Goal: Navigation & Orientation: Locate item on page

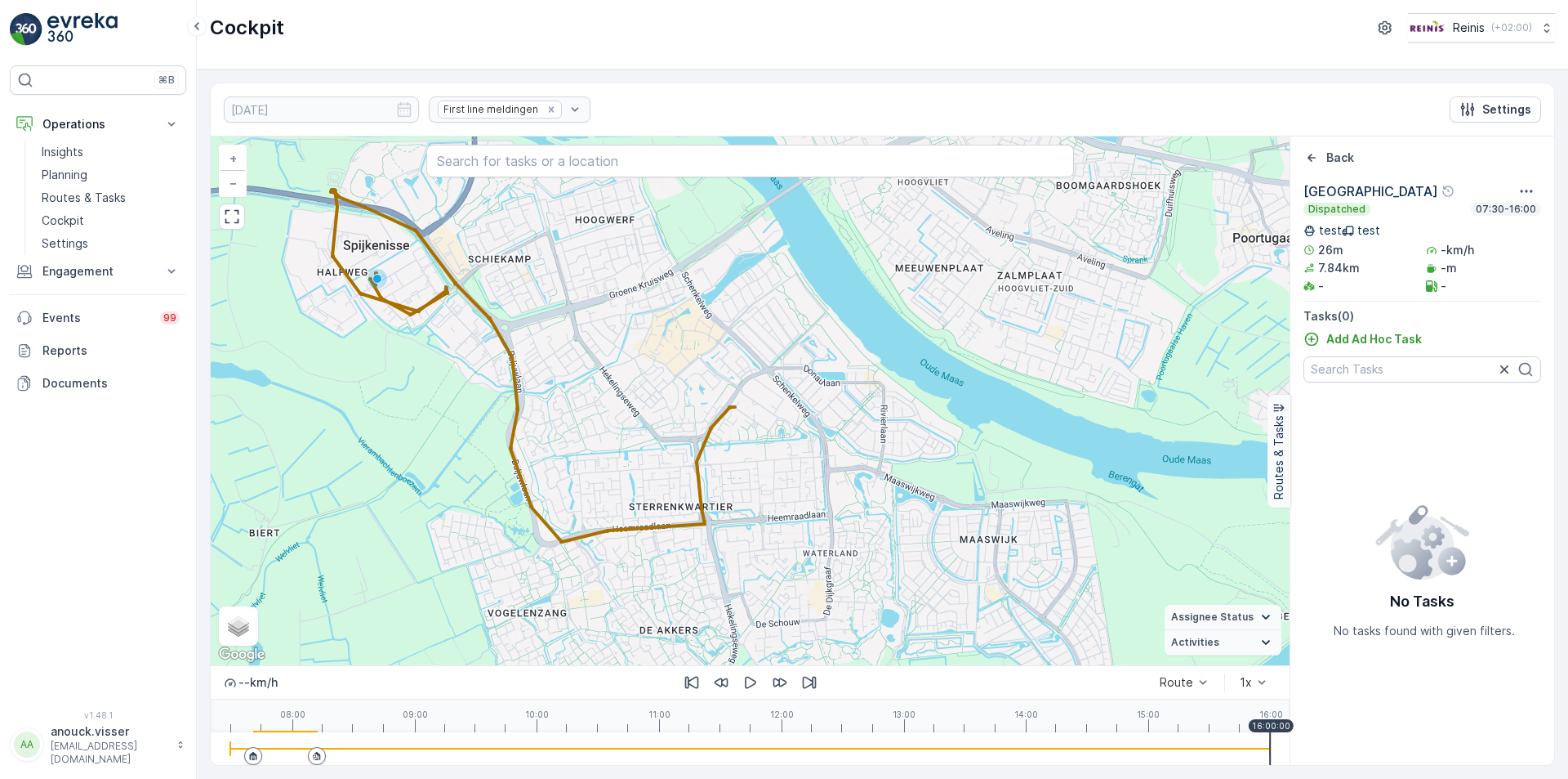
click at [52, 13] on img at bounding box center [82, 29] width 71 height 33
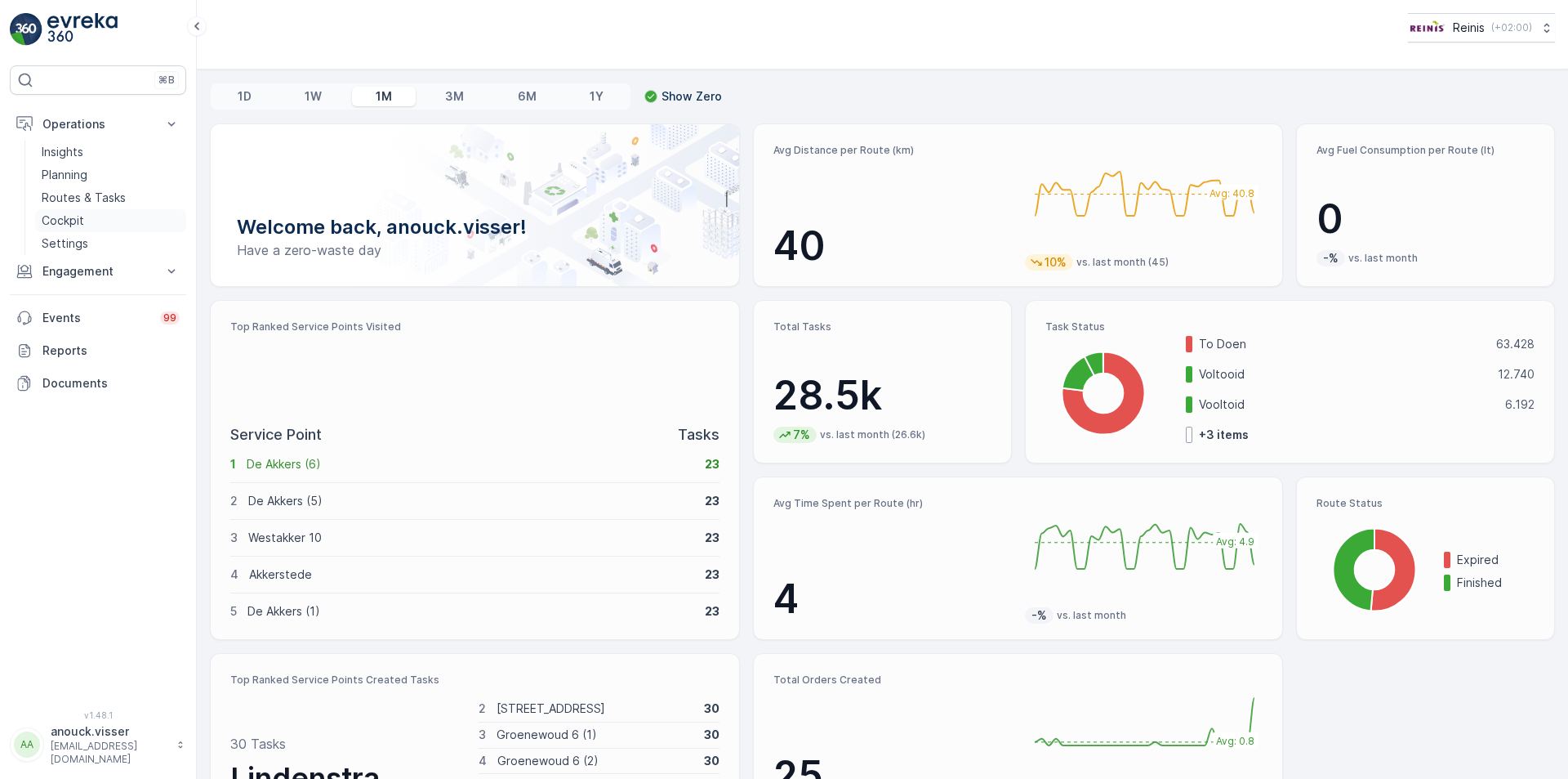
click at [86, 230] on link "Cockpit" at bounding box center [110, 220] width 151 height 23
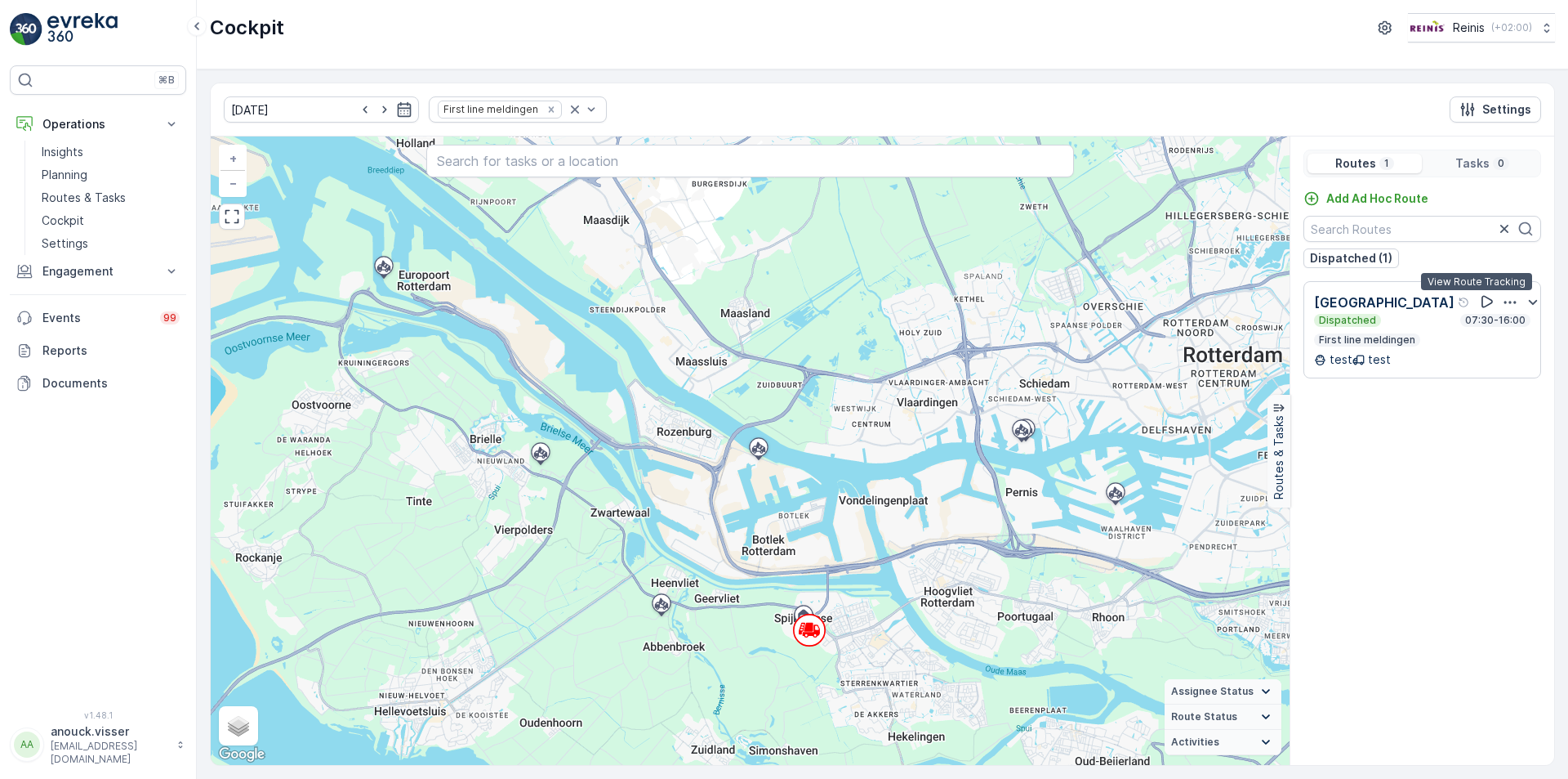
click at [1481, 303] on icon at bounding box center [1486, 302] width 11 height 12
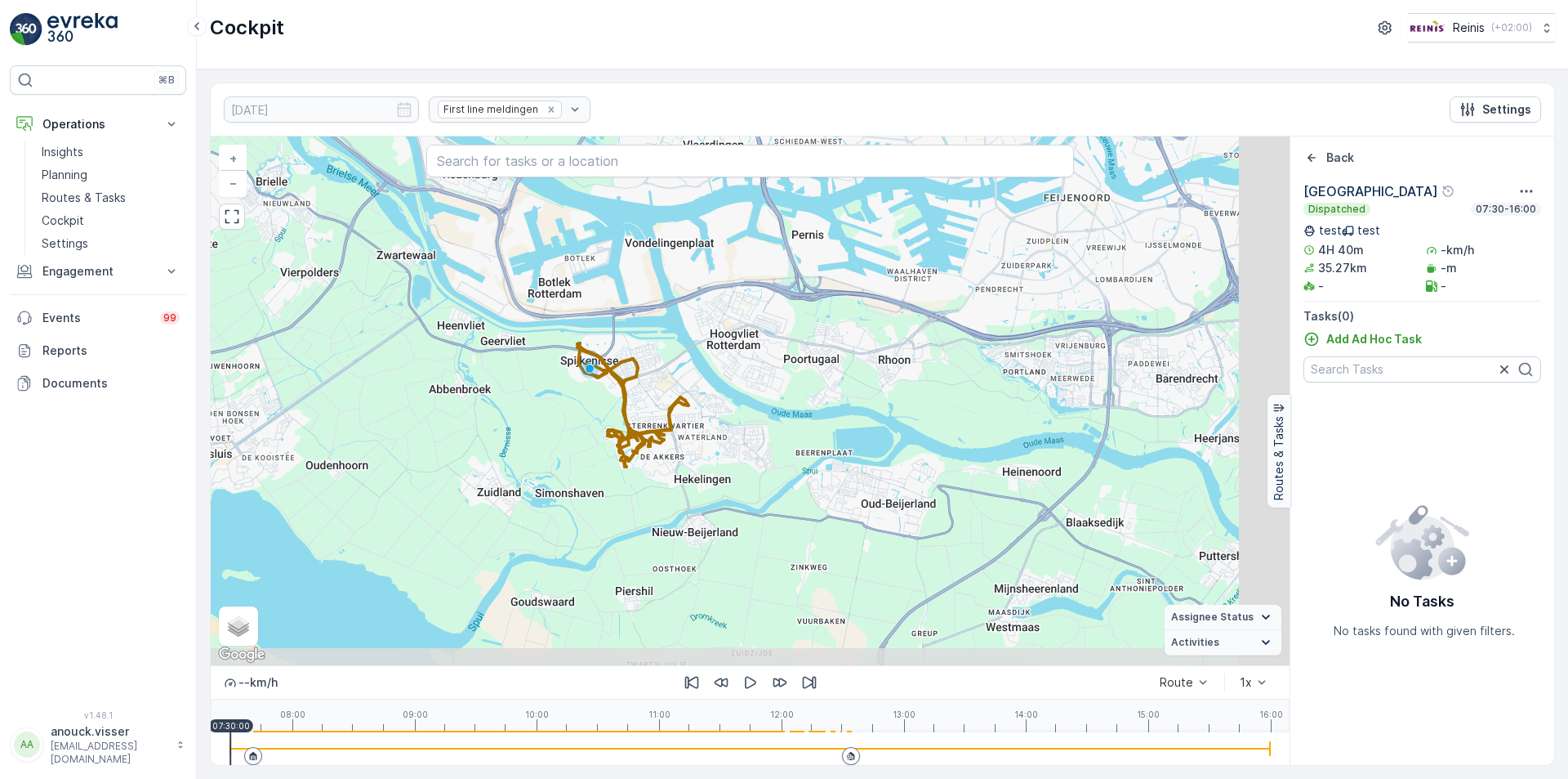
drag, startPoint x: 975, startPoint y: 503, endPoint x: 771, endPoint y: 257, distance: 319.6
click at [773, 250] on div "+ − Satellite Roadmap Terrain Hybrid Leaflet Keyboard shortcuts Map Data Map da…" at bounding box center [750, 400] width 1079 height 529
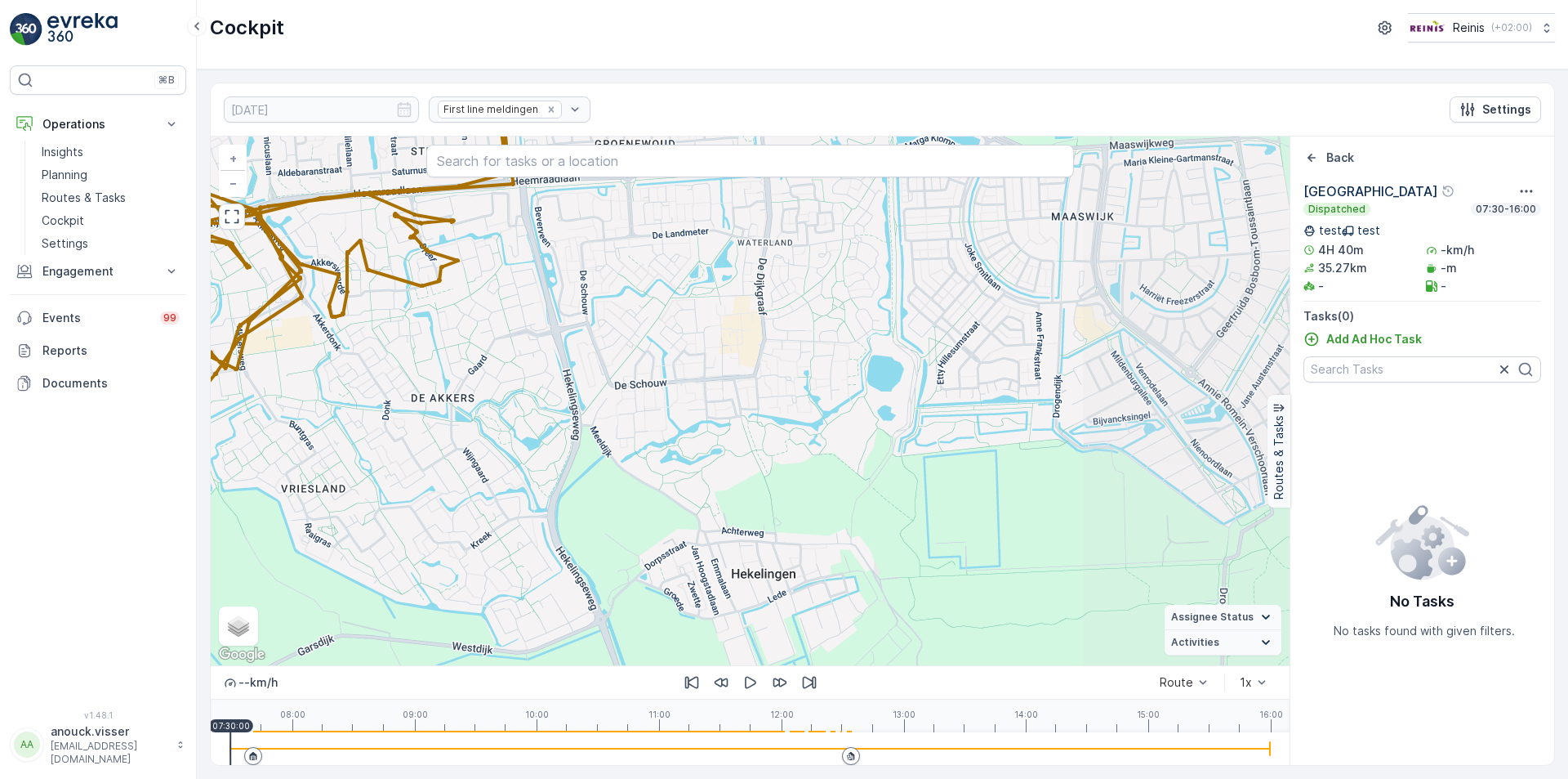
drag, startPoint x: 878, startPoint y: 299, endPoint x: 575, endPoint y: 262, distance: 305.3
click at [575, 262] on div "+ − Satellite Roadmap Terrain Hybrid Leaflet Keyboard shortcuts Map Data Map da…" at bounding box center [750, 400] width 1079 height 529
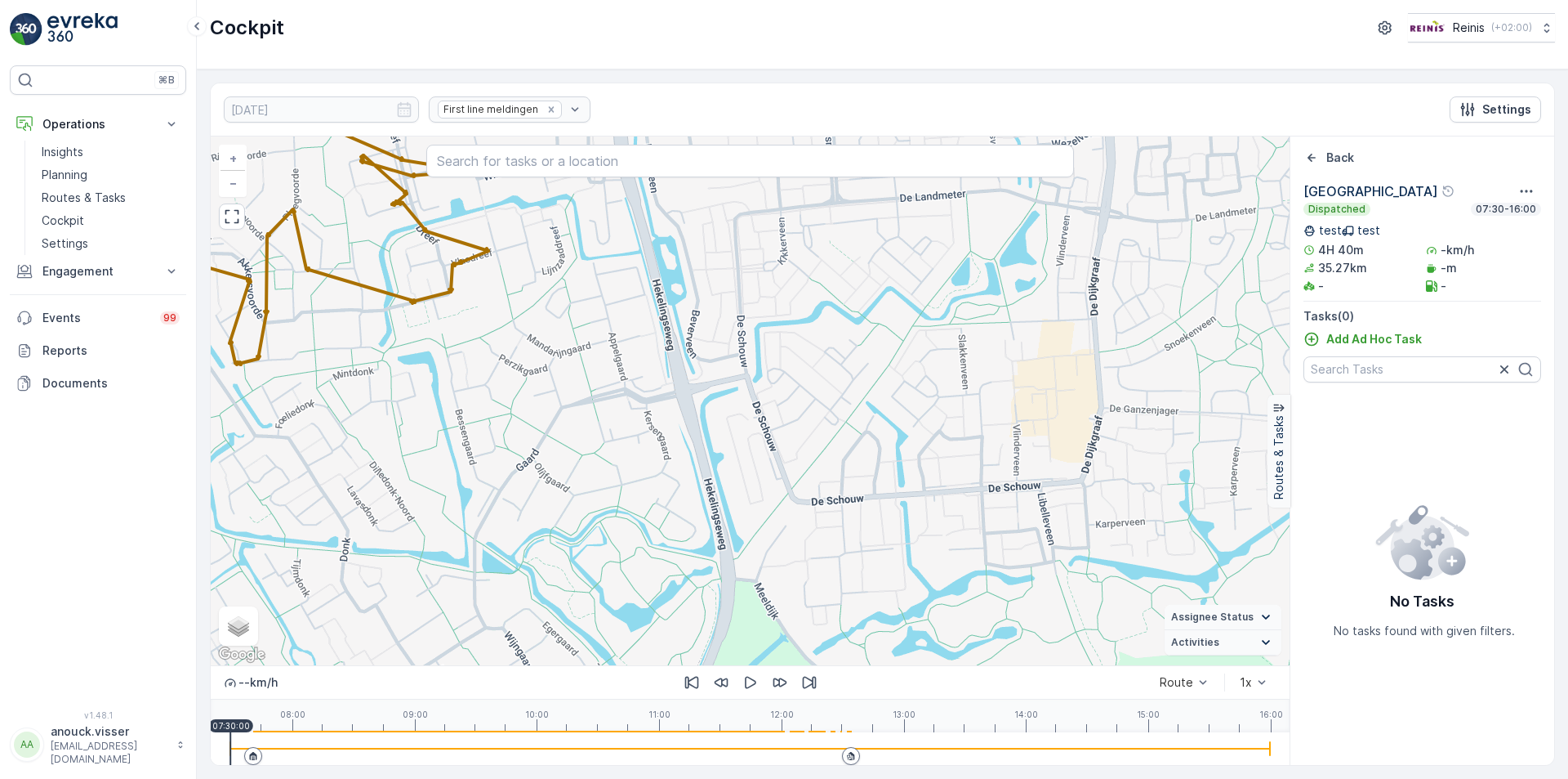
drag, startPoint x: 563, startPoint y: 297, endPoint x: 630, endPoint y: 353, distance: 87.3
click at [630, 353] on div "+ − Satellite Roadmap Terrain Hybrid Leaflet Keyboard shortcuts Map Data Map da…" at bounding box center [750, 400] width 1079 height 529
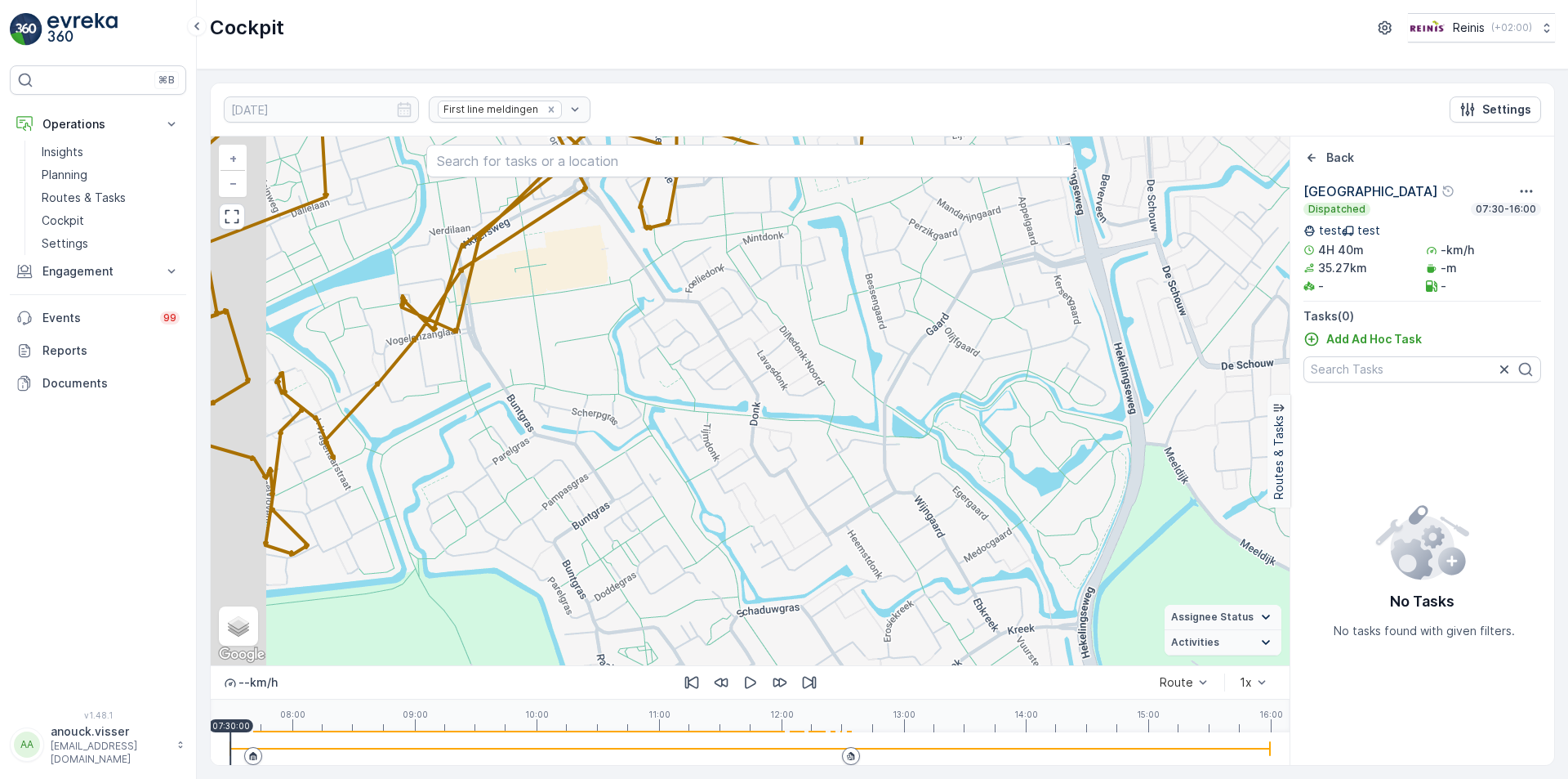
drag, startPoint x: 656, startPoint y: 306, endPoint x: 1059, endPoint y: 180, distance: 422.2
click at [1059, 180] on div "+ − Satellite Roadmap Terrain Hybrid Leaflet Keyboard shortcuts Map Data Map da…" at bounding box center [750, 400] width 1079 height 529
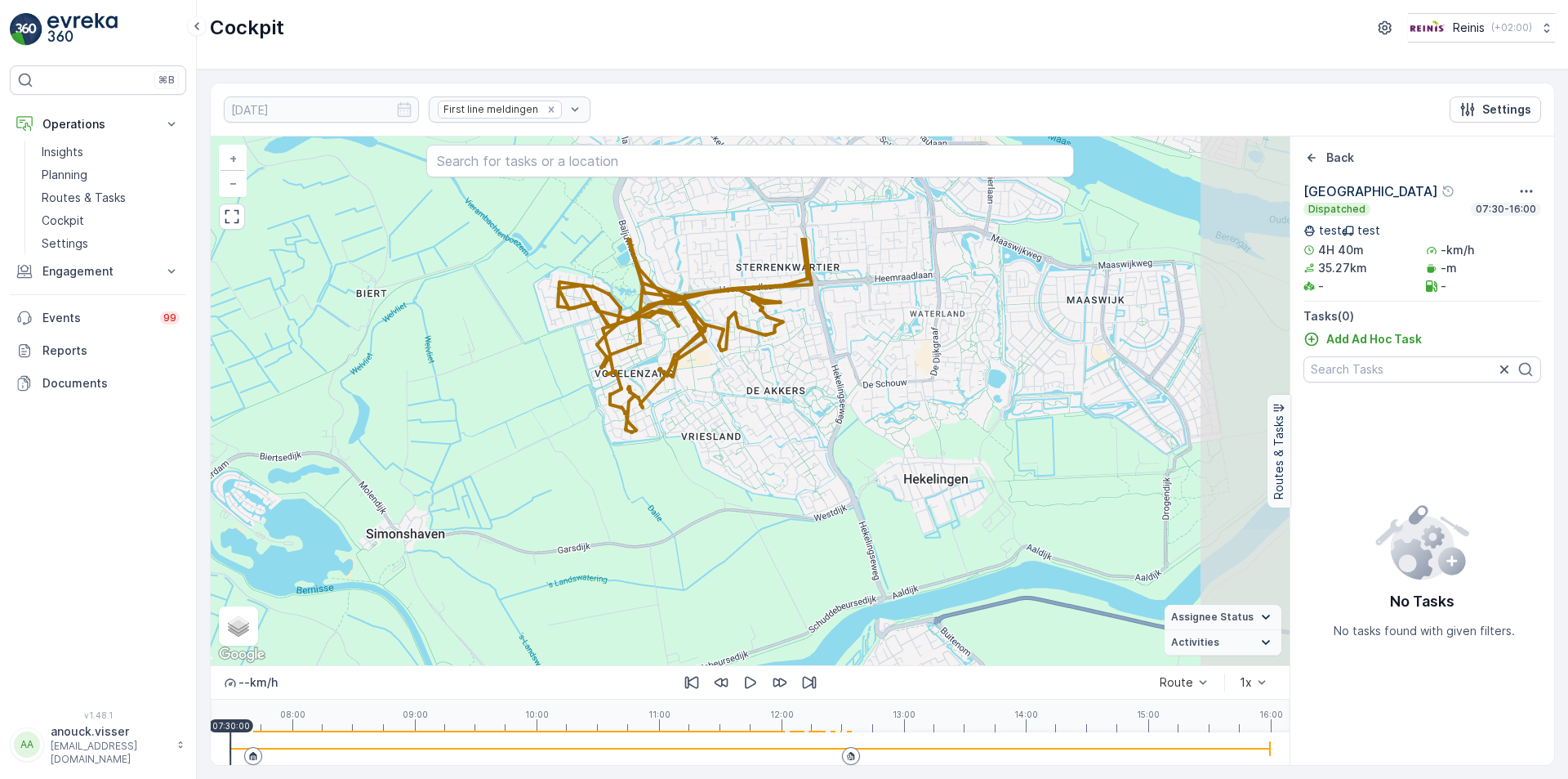
drag, startPoint x: 920, startPoint y: 281, endPoint x: 732, endPoint y: 444, distance: 248.8
click at [732, 444] on div "+ − Satellite Roadmap Terrain Hybrid Leaflet Keyboard shortcuts Map Data Map da…" at bounding box center [750, 400] width 1079 height 529
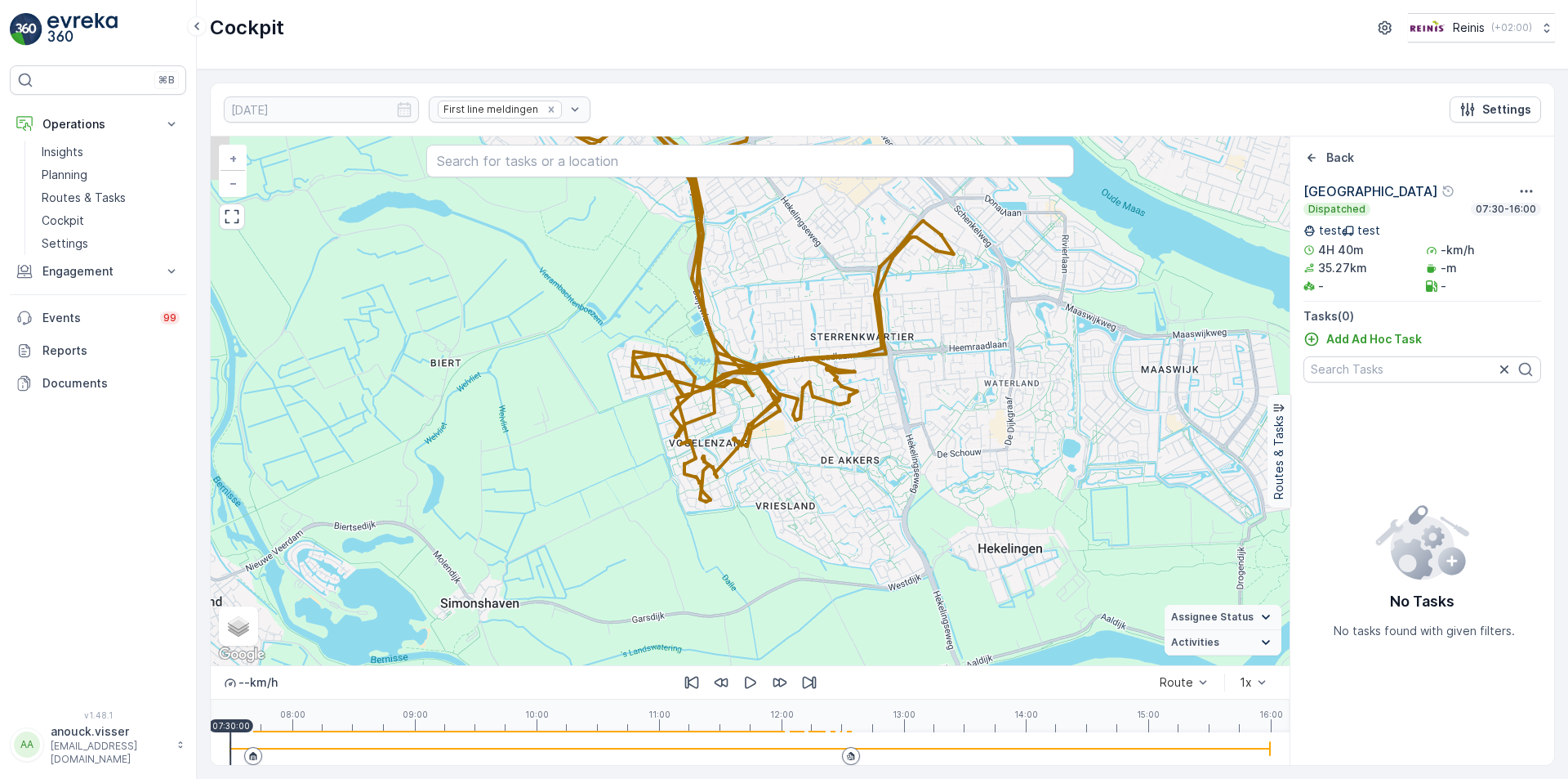
drag, startPoint x: 808, startPoint y: 375, endPoint x: 898, endPoint y: 403, distance: 94.3
click at [898, 403] on div "+ − Satellite Roadmap Terrain Hybrid Leaflet Keyboard shortcuts Map Data Map da…" at bounding box center [750, 400] width 1079 height 529
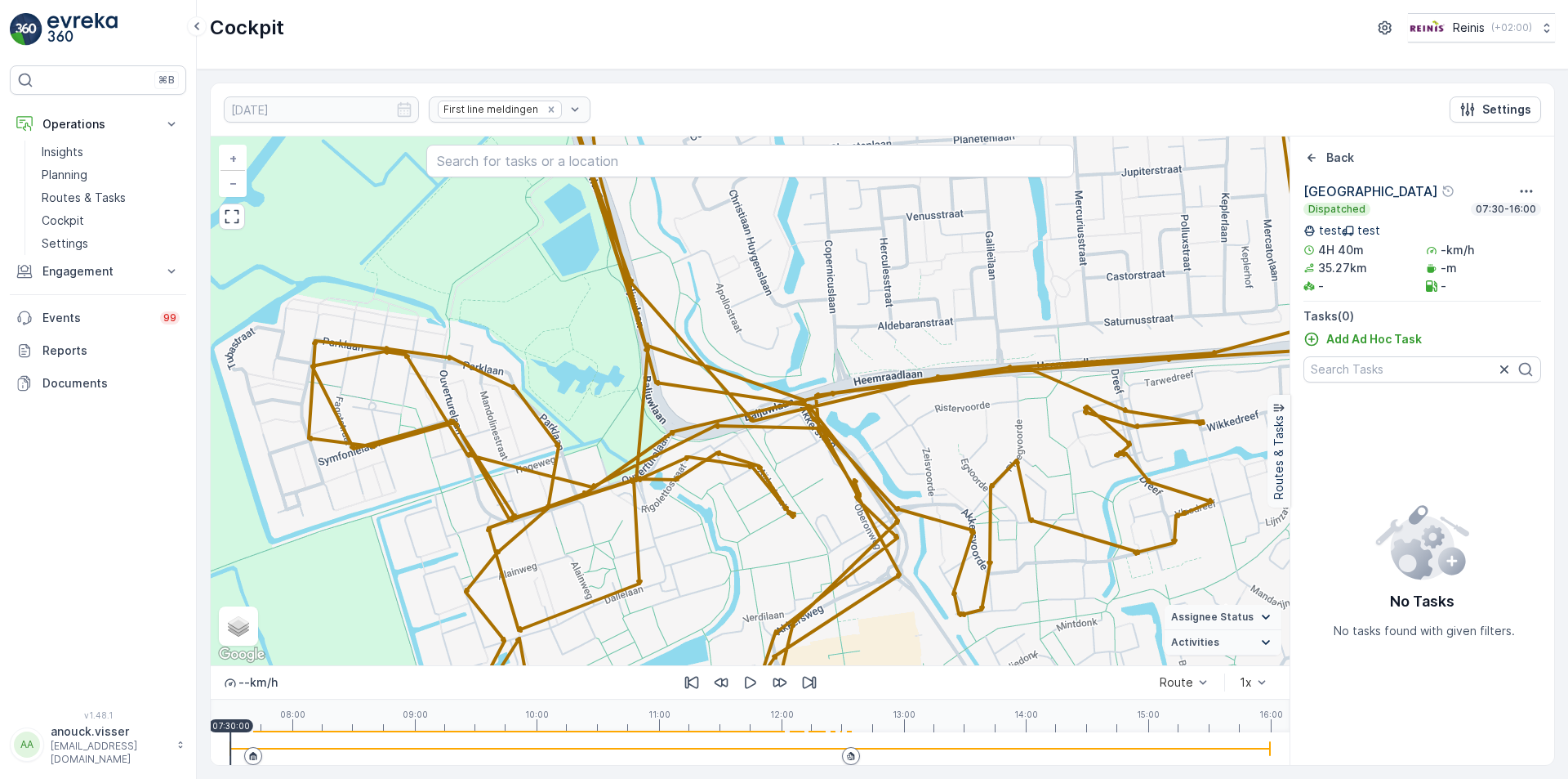
drag, startPoint x: 728, startPoint y: 337, endPoint x: 776, endPoint y: 38, distance: 302.8
click at [776, 38] on div "Cockpit Reinis ( +02:00 ) [DATE] First line meldingen Settings + − Satellite Ro…" at bounding box center [882, 390] width 1371 height 779
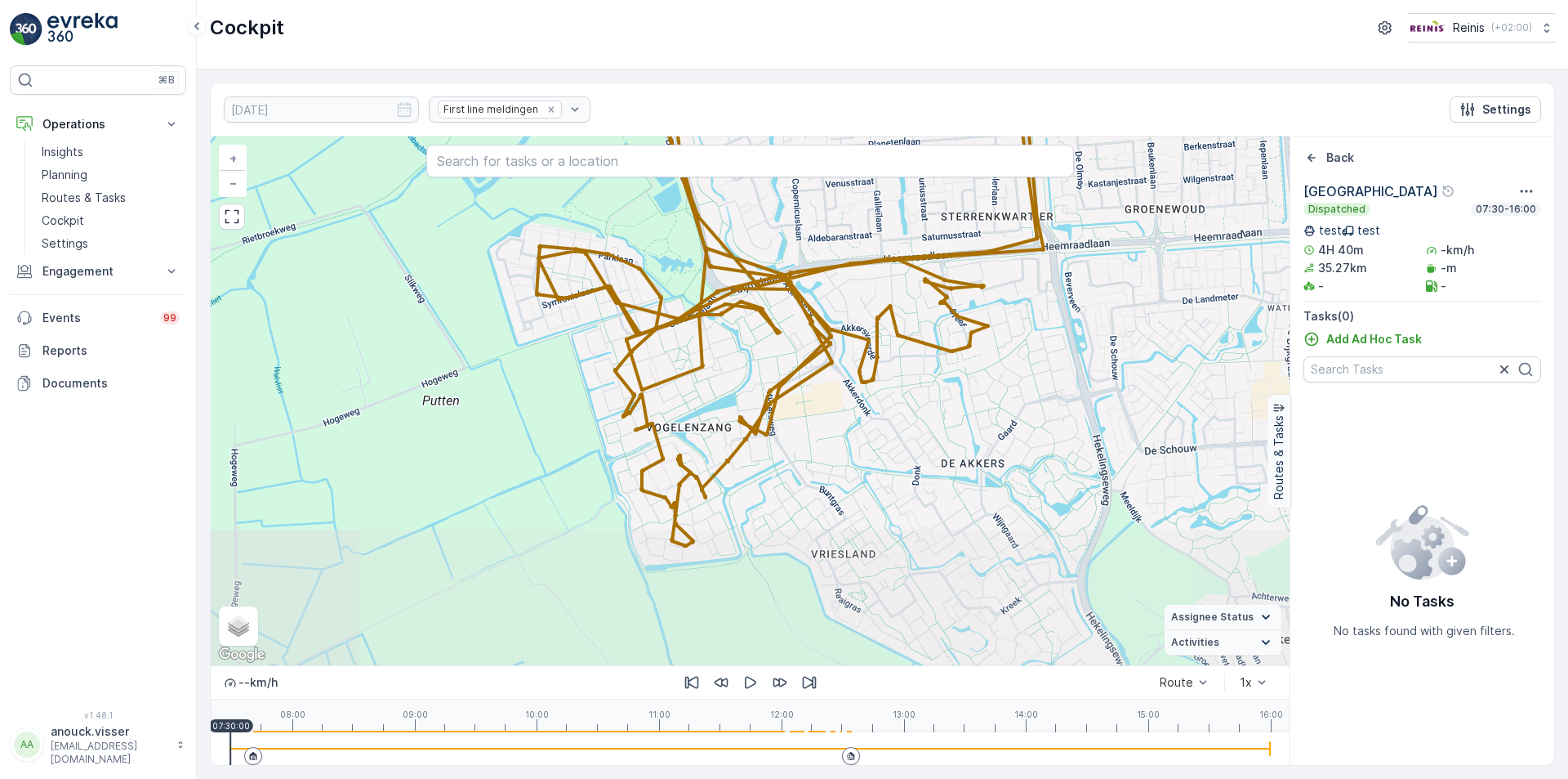
drag, startPoint x: 685, startPoint y: 350, endPoint x: 717, endPoint y: 280, distance: 77.0
click at [716, 280] on div "+ − Satellite Roadmap Terrain Hybrid Leaflet Keyboard shortcuts Map Data Map da…" at bounding box center [750, 400] width 1079 height 529
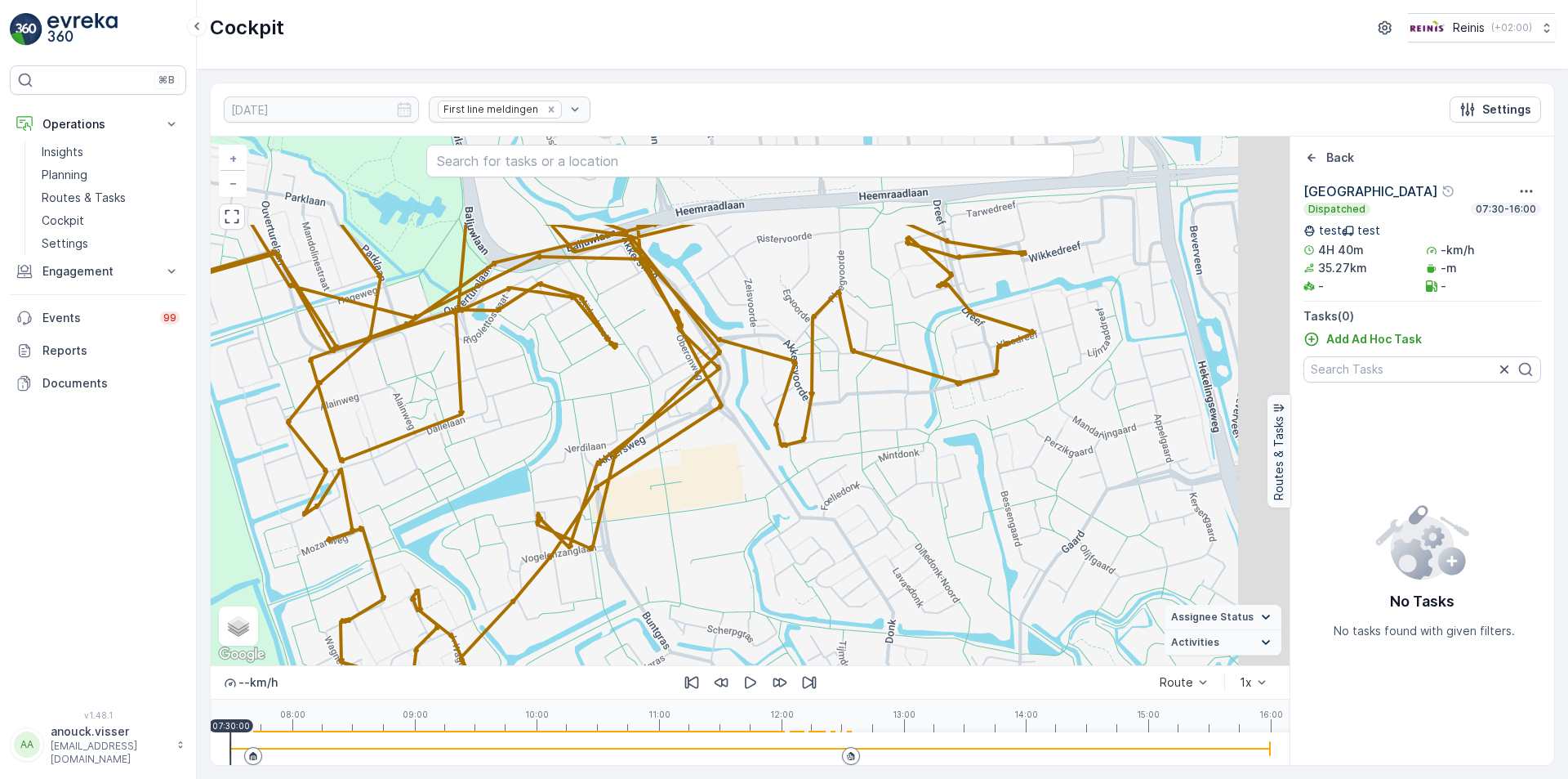
drag, startPoint x: 823, startPoint y: 283, endPoint x: 593, endPoint y: 413, distance: 264.2
click at [591, 416] on div "+ − Satellite Roadmap Terrain Hybrid Leaflet Keyboard shortcuts Map Data Map da…" at bounding box center [750, 400] width 1079 height 529
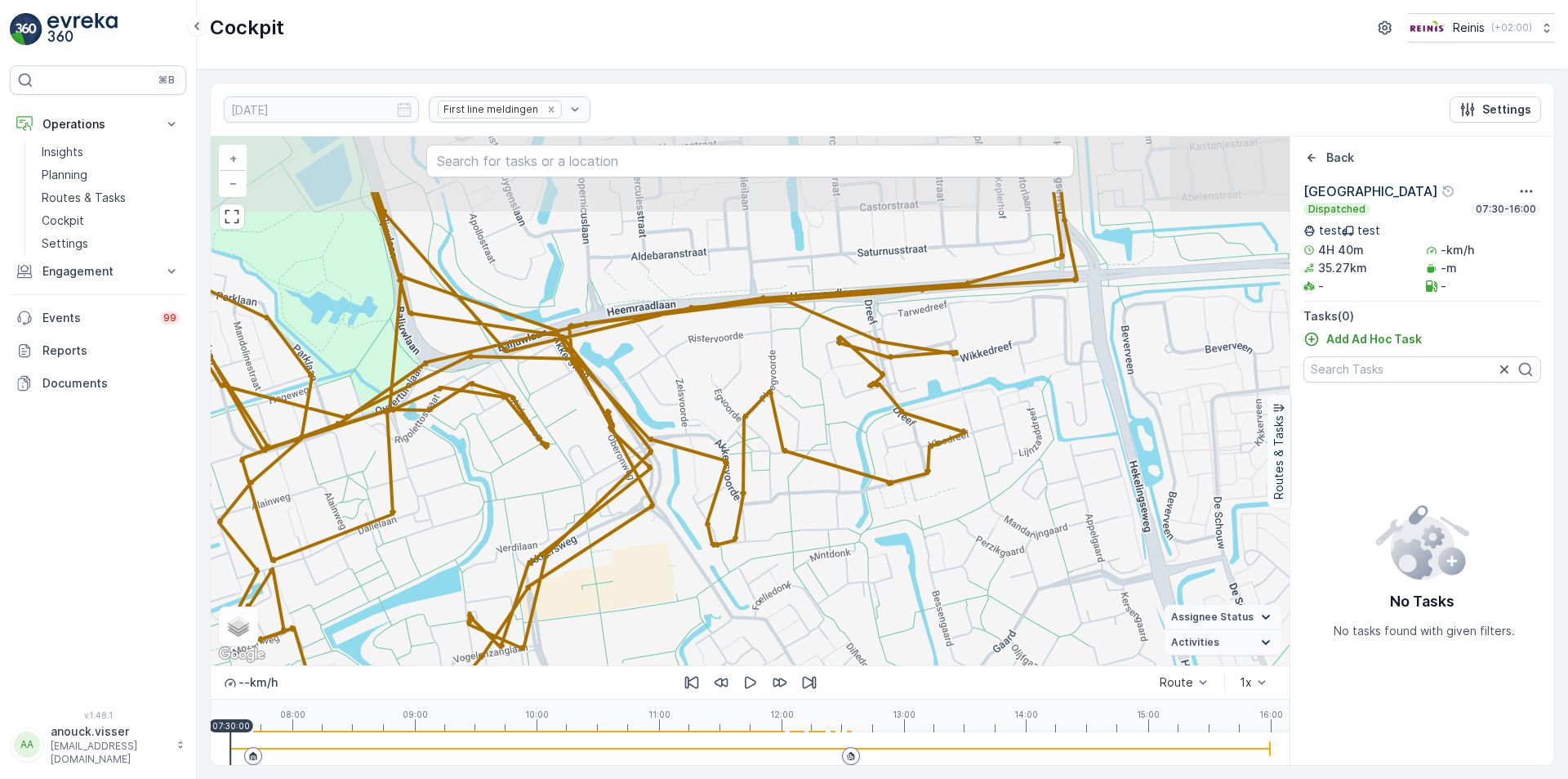
drag, startPoint x: 760, startPoint y: 372, endPoint x: 724, endPoint y: 455, distance: 90.5
click at [729, 466] on div "+ − Satellite Roadmap Terrain Hybrid Leaflet Keyboard shortcuts Map Data Map da…" at bounding box center [750, 400] width 1079 height 529
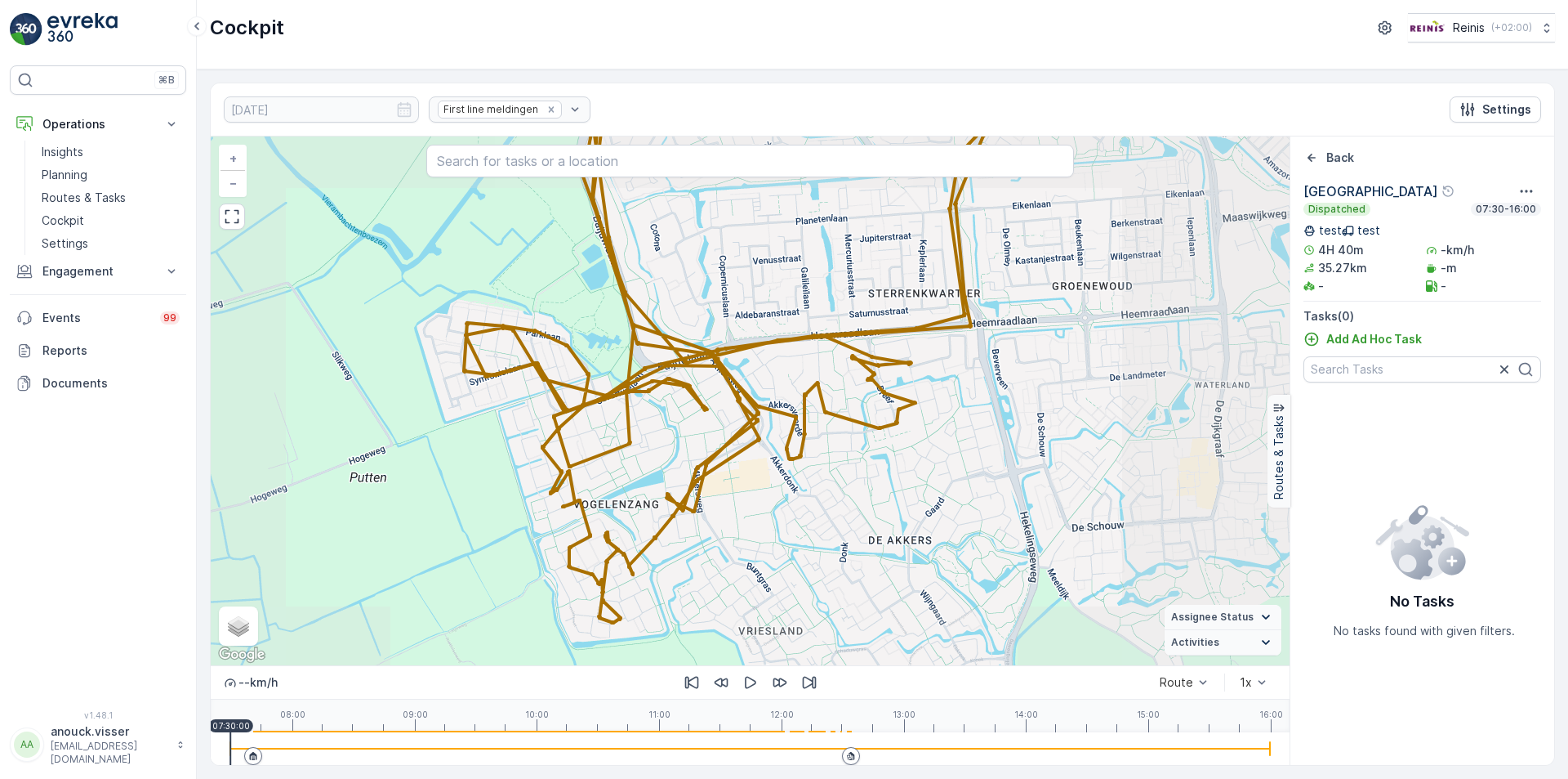
drag, startPoint x: 851, startPoint y: 390, endPoint x: 809, endPoint y: 280, distance: 117.7
click at [811, 280] on div "+ − Satellite Roadmap Terrain Hybrid Leaflet Keyboard shortcuts Map Data Map da…" at bounding box center [750, 400] width 1079 height 529
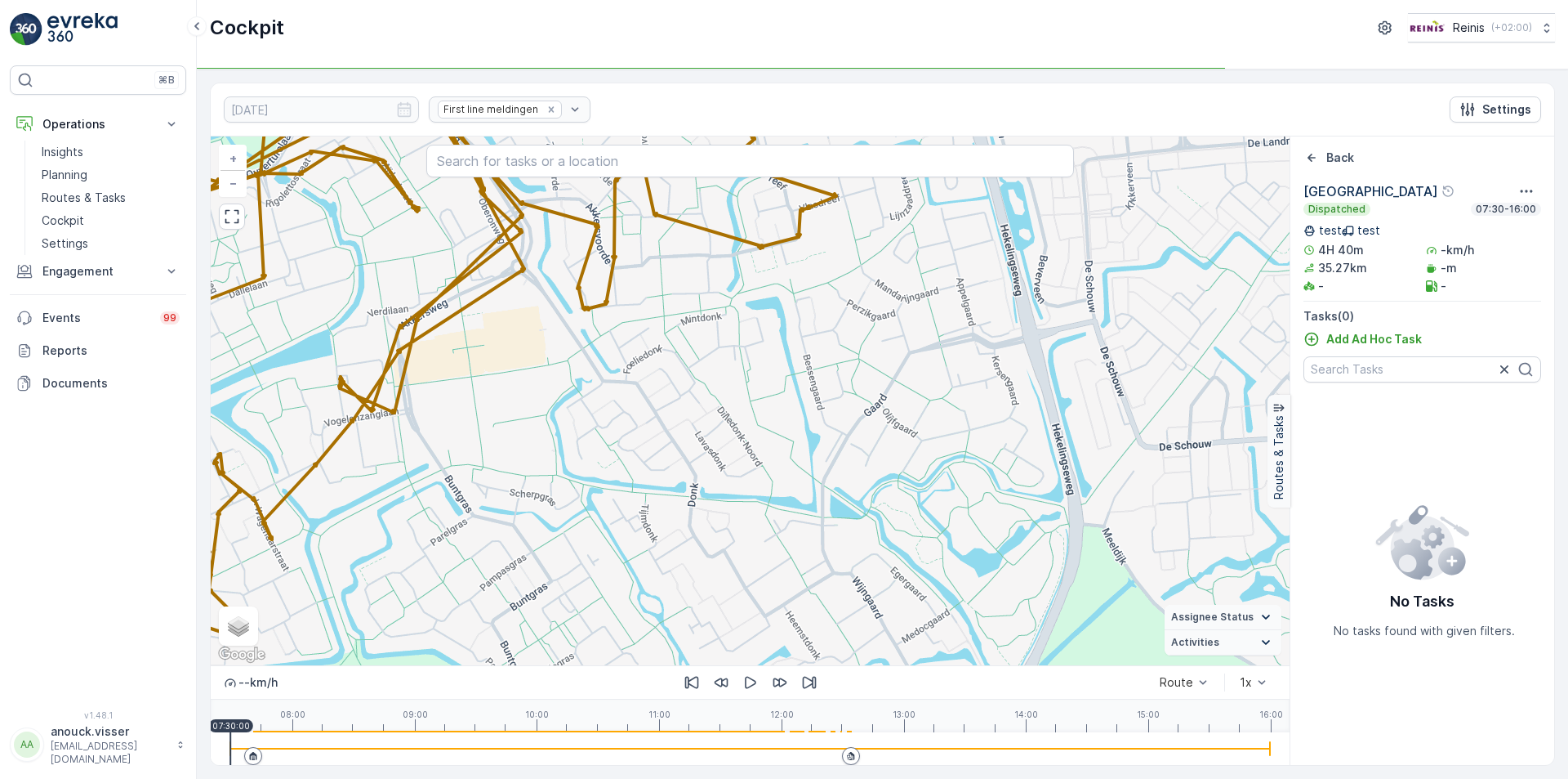
drag, startPoint x: 808, startPoint y: 467, endPoint x: 779, endPoint y: 415, distance: 59.5
click at [779, 418] on div "+ − Satellite Roadmap Terrain Hybrid Leaflet Keyboard shortcuts Map Data Map da…" at bounding box center [750, 400] width 1079 height 529
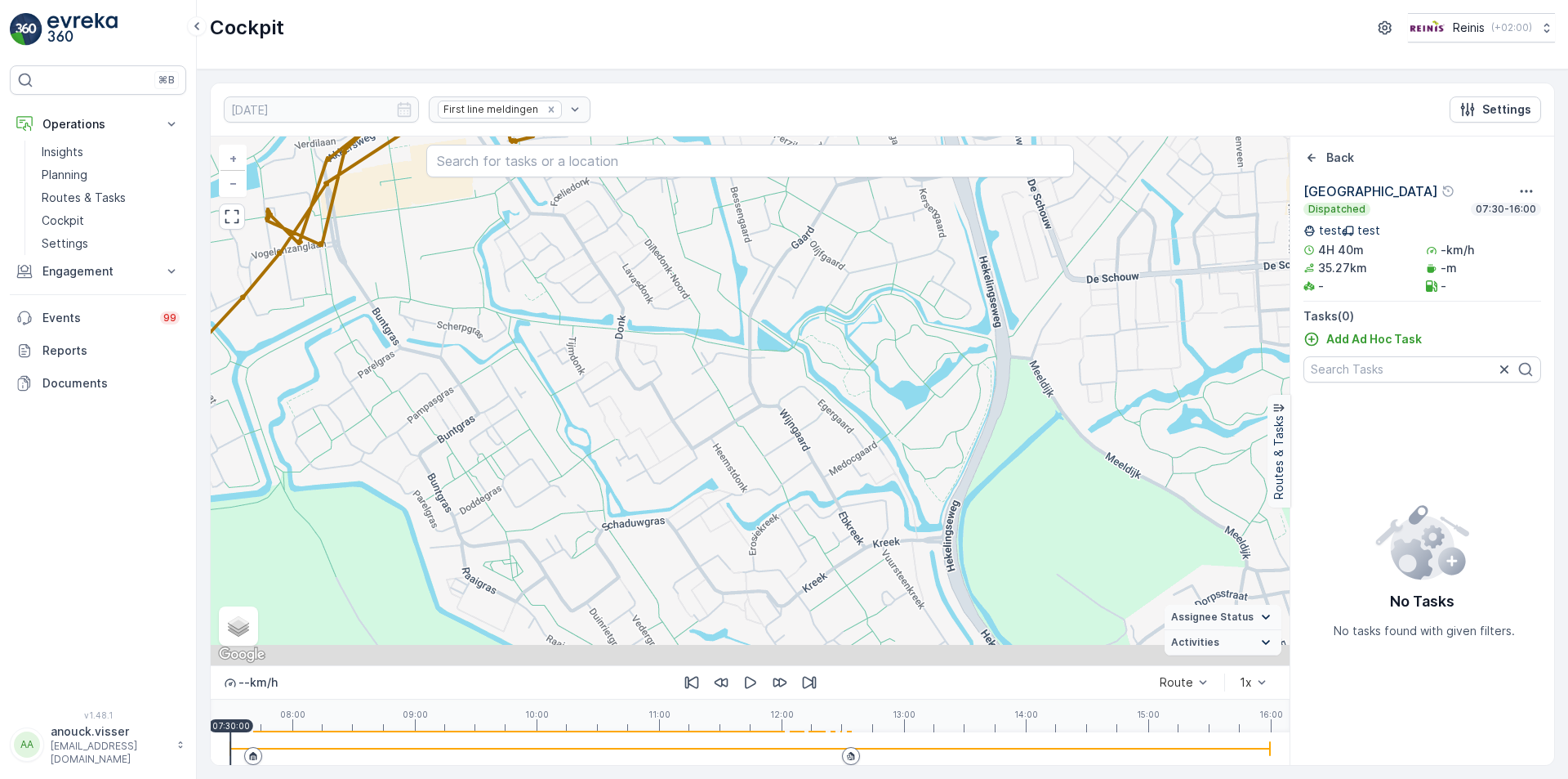
drag, startPoint x: 795, startPoint y: 516, endPoint x: 769, endPoint y: 402, distance: 116.9
click at [769, 402] on div "+ − Satellite Roadmap Terrain Hybrid Leaflet Keyboard shortcuts Map Data Map da…" at bounding box center [750, 400] width 1079 height 529
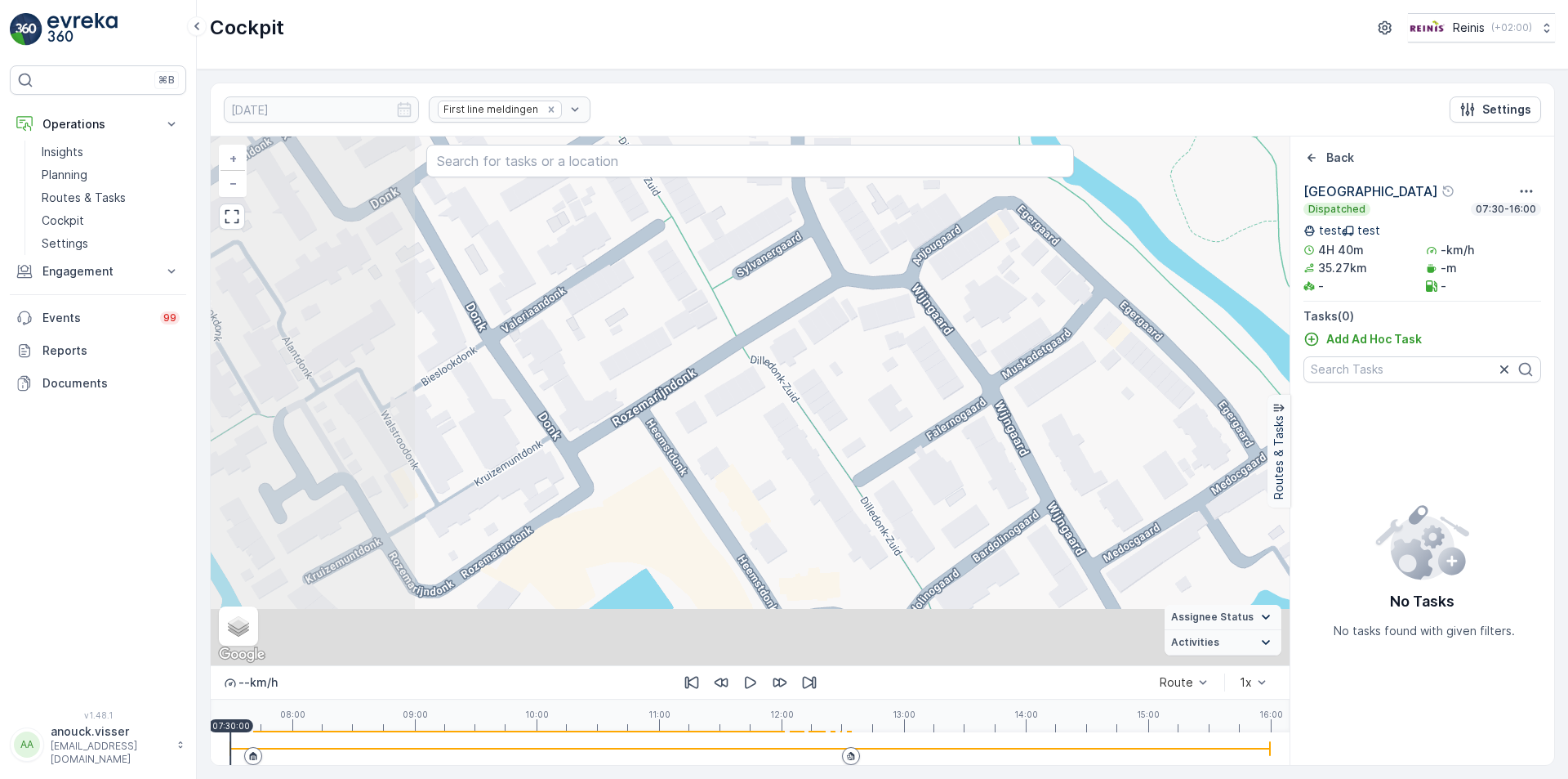
drag, startPoint x: 541, startPoint y: 401, endPoint x: 772, endPoint y: 324, distance: 243.5
click at [772, 324] on div "+ − Satellite Roadmap Terrain Hybrid Leaflet Keyboard shortcuts Map Data Map da…" at bounding box center [750, 400] width 1079 height 529
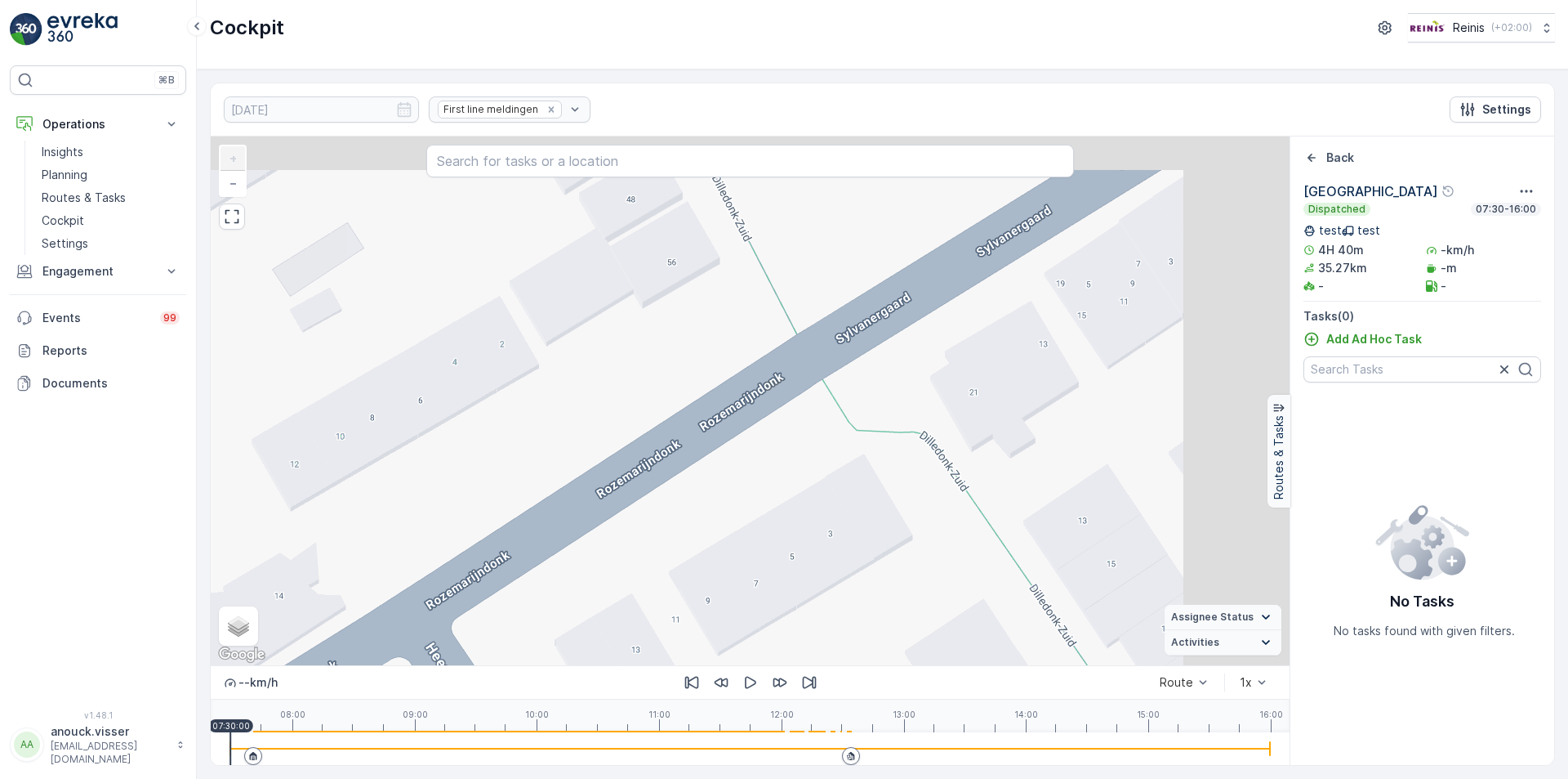
drag, startPoint x: 707, startPoint y: 381, endPoint x: 504, endPoint y: 569, distance: 276.7
click at [517, 568] on div "+ − Satellite Roadmap Terrain Hybrid Leaflet Keyboard shortcuts Map Data Map da…" at bounding box center [750, 400] width 1079 height 529
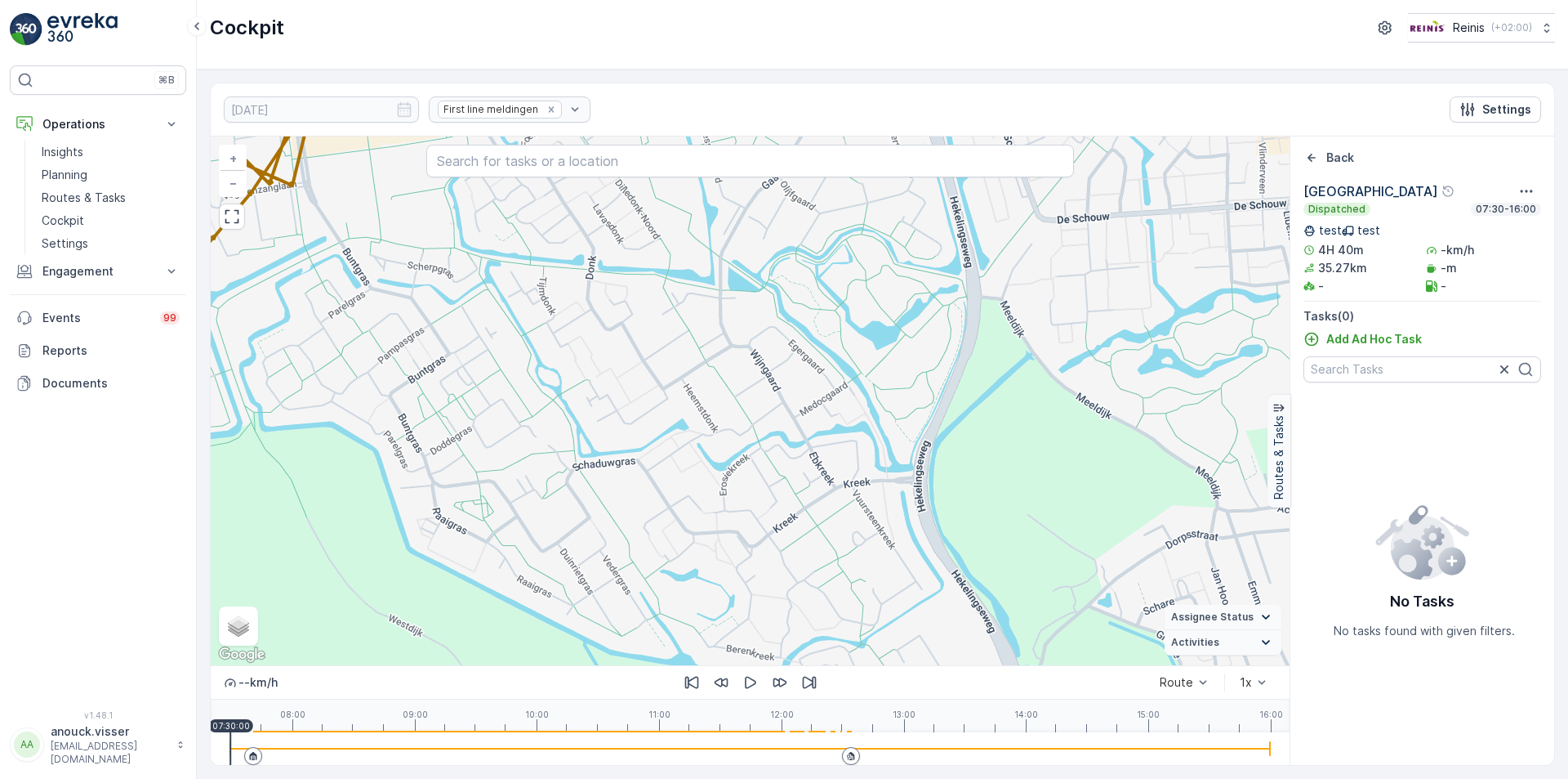
drag, startPoint x: 726, startPoint y: 427, endPoint x: 673, endPoint y: 353, distance: 91.0
click at [673, 354] on div "+ − Satellite Roadmap Terrain Hybrid Leaflet Keyboard shortcuts Map Data Map da…" at bounding box center [750, 400] width 1079 height 529
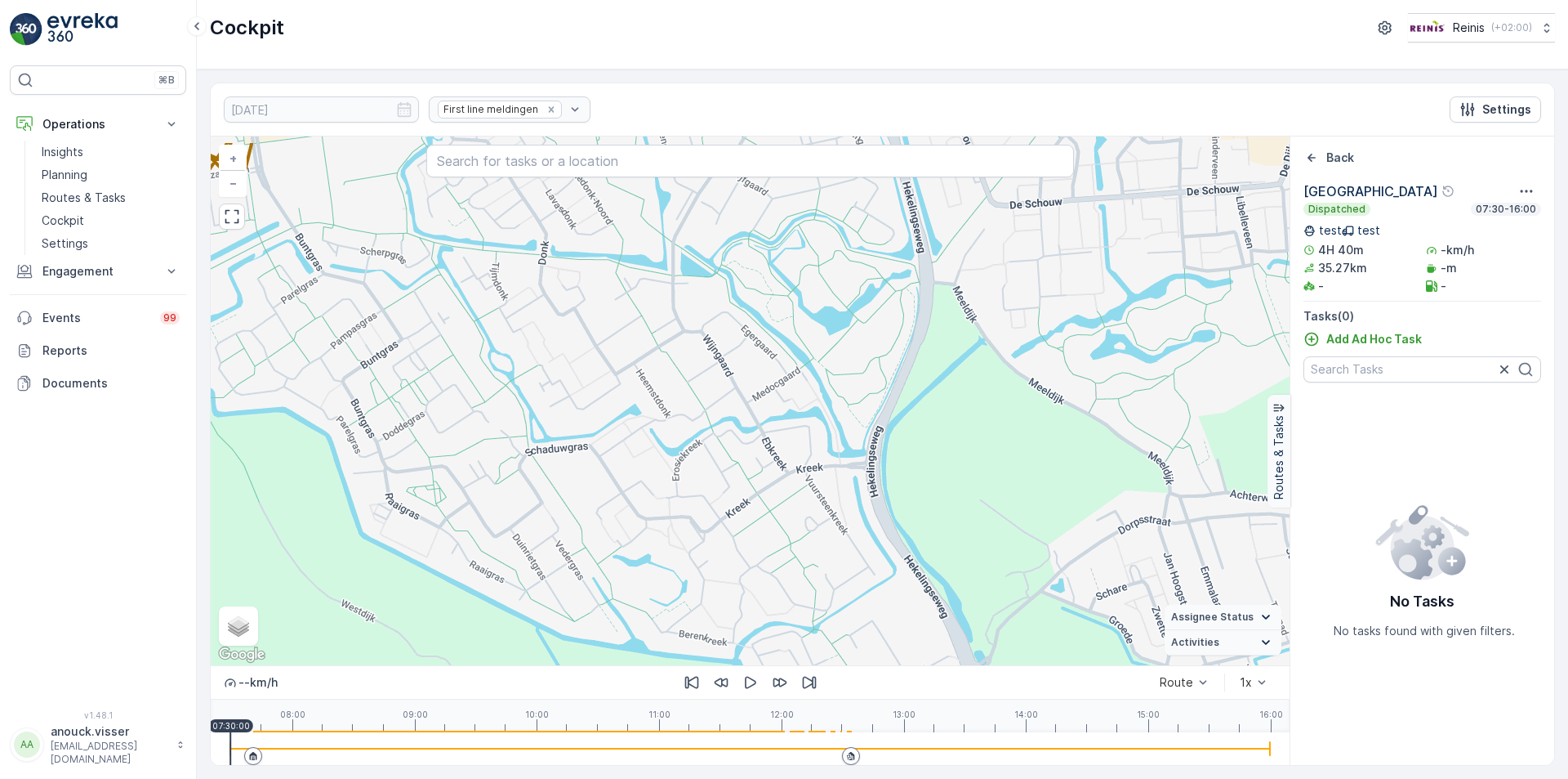
drag, startPoint x: 690, startPoint y: 386, endPoint x: 678, endPoint y: 557, distance: 171.4
click at [678, 557] on div "+ − Satellite Roadmap Terrain Hybrid Leaflet Keyboard shortcuts Map Data Map da…" at bounding box center [750, 400] width 1079 height 529
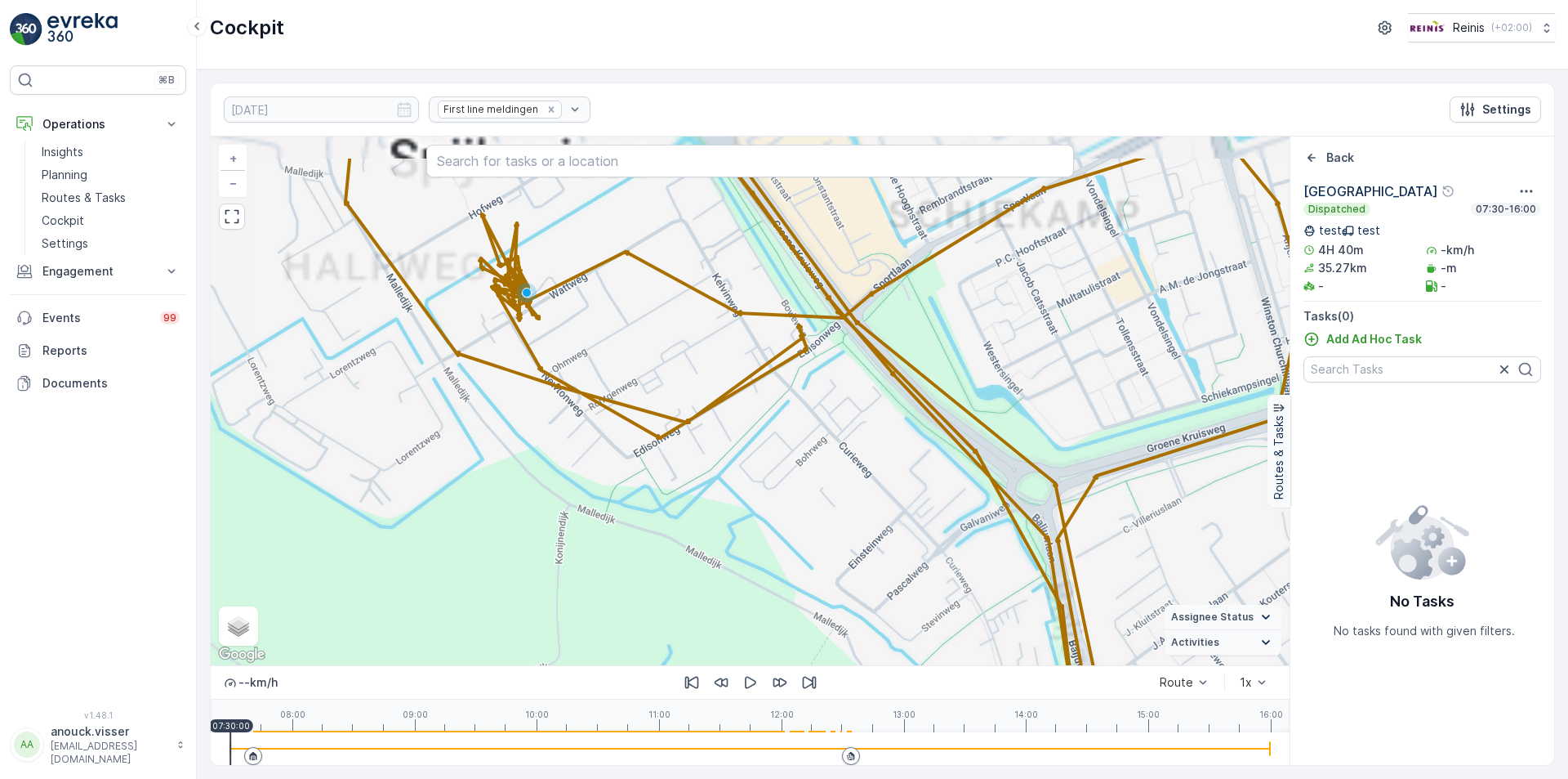
drag, startPoint x: 482, startPoint y: 375, endPoint x: 446, endPoint y: 488, distance: 118.6
click at [455, 498] on div "+ − Satellite Roadmap Terrain Hybrid Leaflet Keyboard shortcuts Map Data Map da…" at bounding box center [750, 400] width 1079 height 529
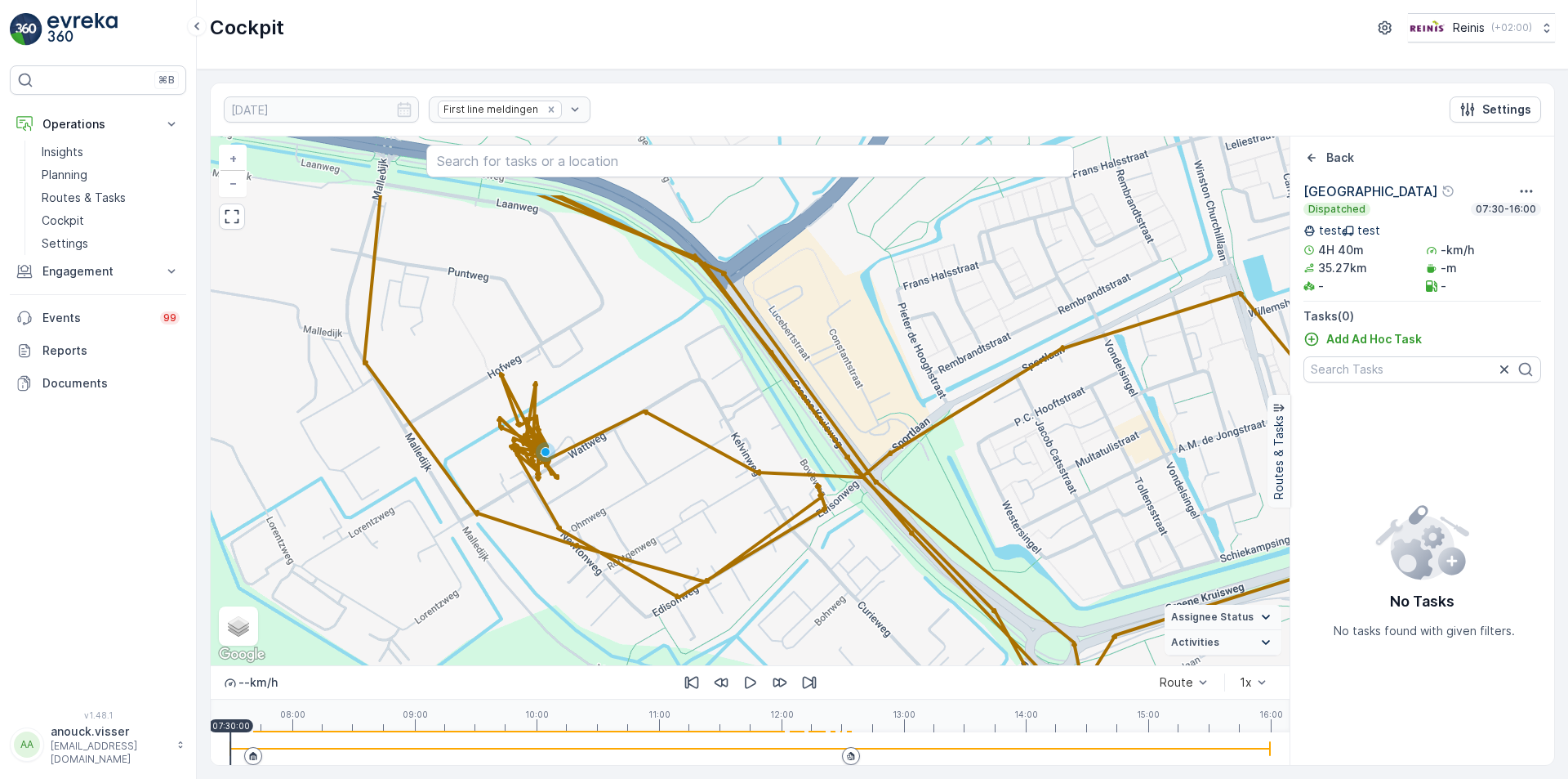
drag, startPoint x: 400, startPoint y: 375, endPoint x: 437, endPoint y: 500, distance: 130.4
click at [438, 504] on div "+ − Satellite Roadmap Terrain Hybrid Leaflet Keyboard shortcuts Map Data Map da…" at bounding box center [750, 400] width 1079 height 529
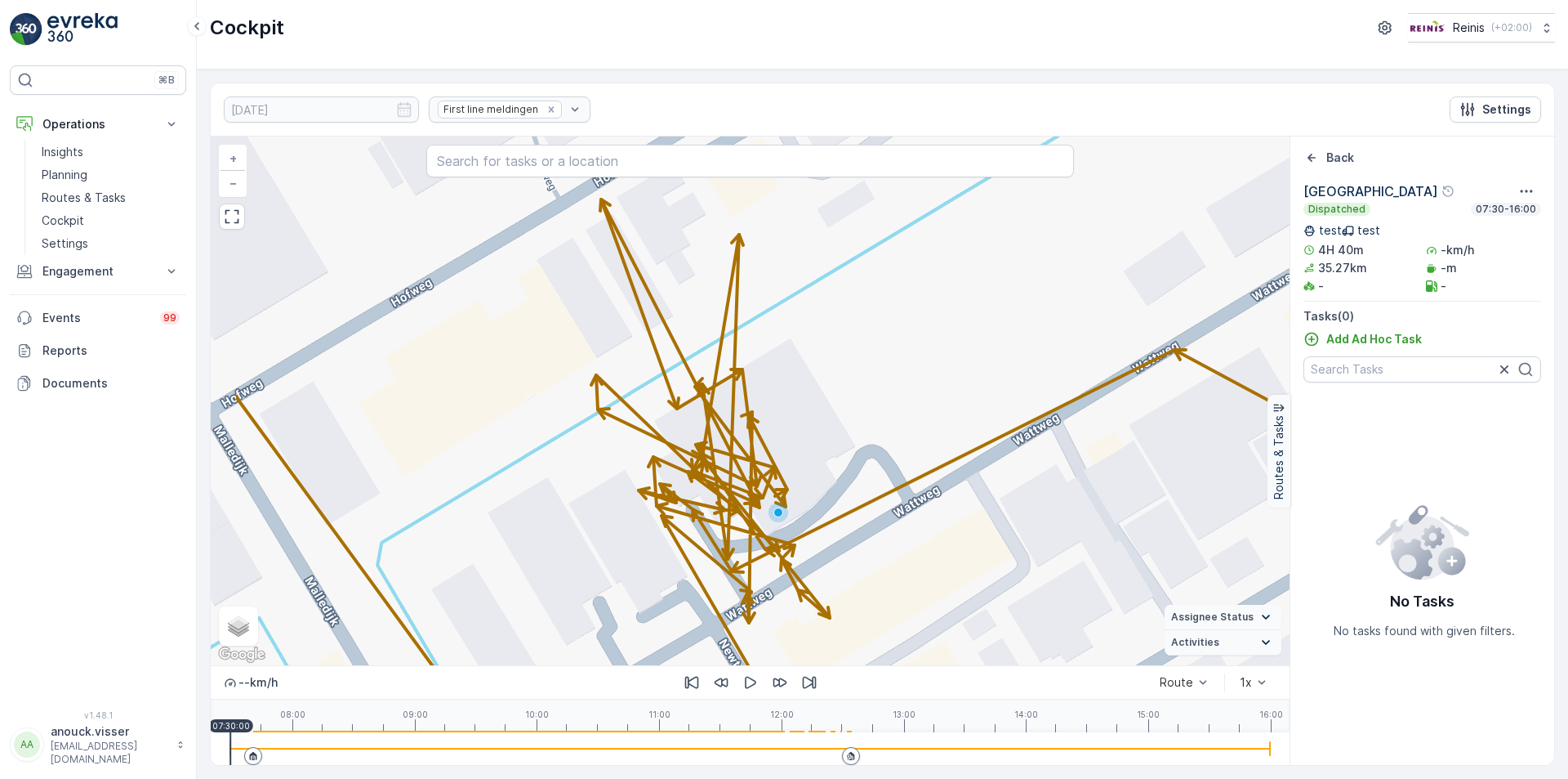
drag, startPoint x: 538, startPoint y: 478, endPoint x: 670, endPoint y: 543, distance: 147.1
click at [670, 554] on div "+ − Satellite Roadmap Terrain Hybrid Leaflet Keyboard shortcuts Map Data Map da…" at bounding box center [750, 400] width 1079 height 529
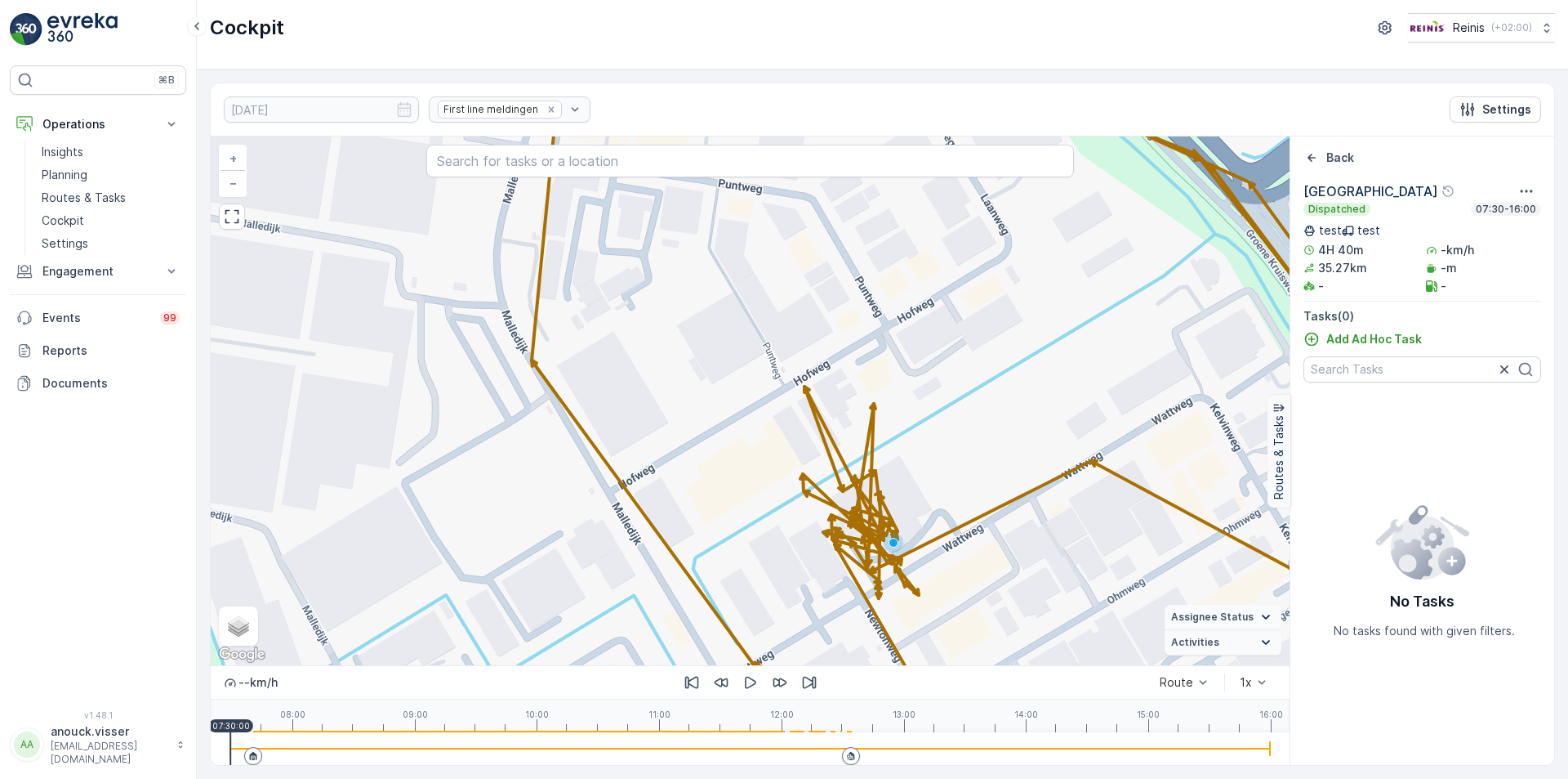
drag, startPoint x: 1004, startPoint y: 565, endPoint x: 938, endPoint y: 395, distance: 182.4
click at [947, 397] on div "+ − Satellite Roadmap Terrain Hybrid Leaflet Keyboard shortcuts Map Data Map da…" at bounding box center [750, 400] width 1079 height 529
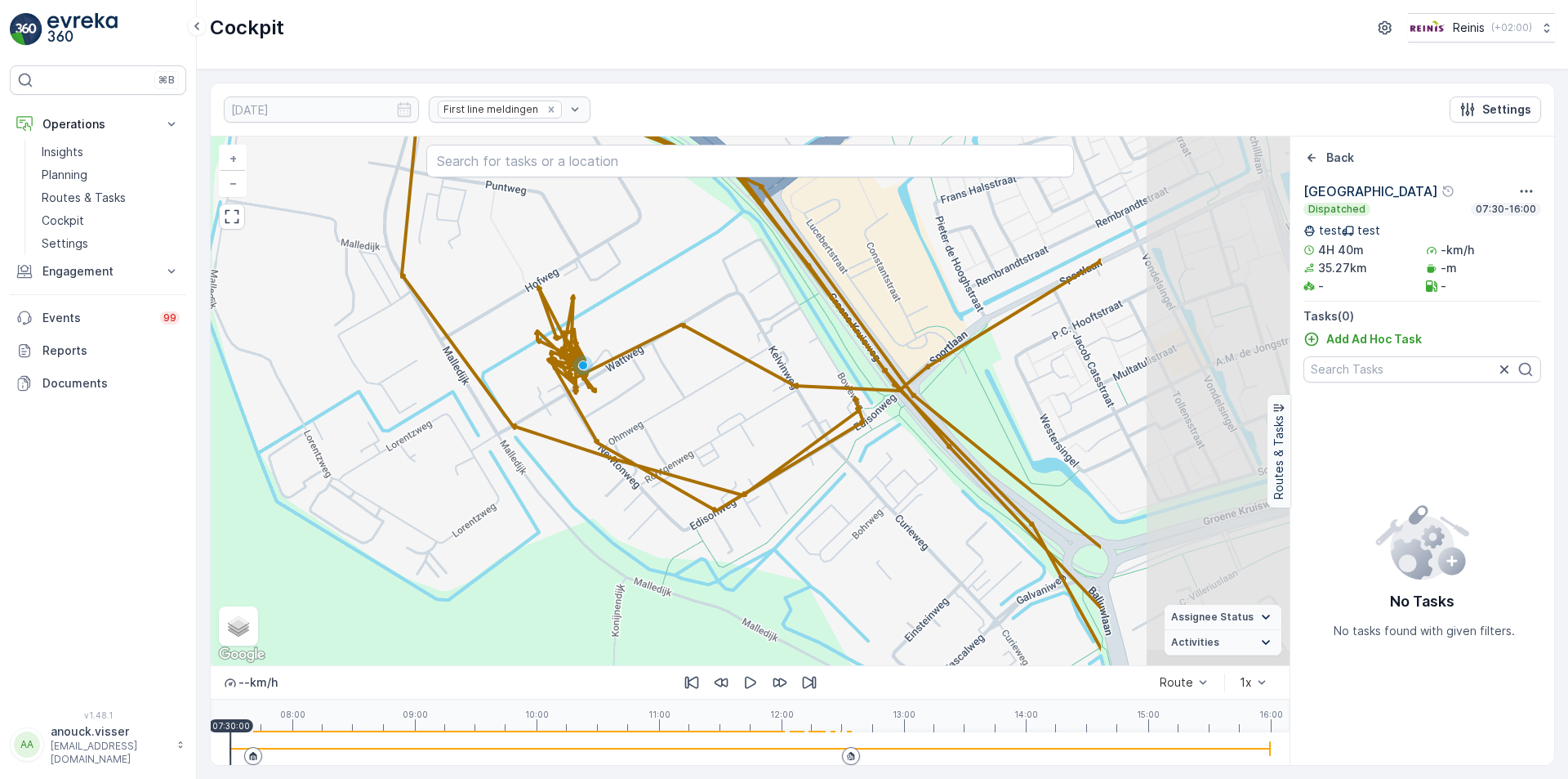
drag, startPoint x: 1045, startPoint y: 478, endPoint x: 583, endPoint y: 386, distance: 471.1
click at [589, 387] on div "+ − Satellite Roadmap Terrain Hybrid Leaflet Keyboard shortcuts Map Data Map da…" at bounding box center [750, 400] width 1079 height 529
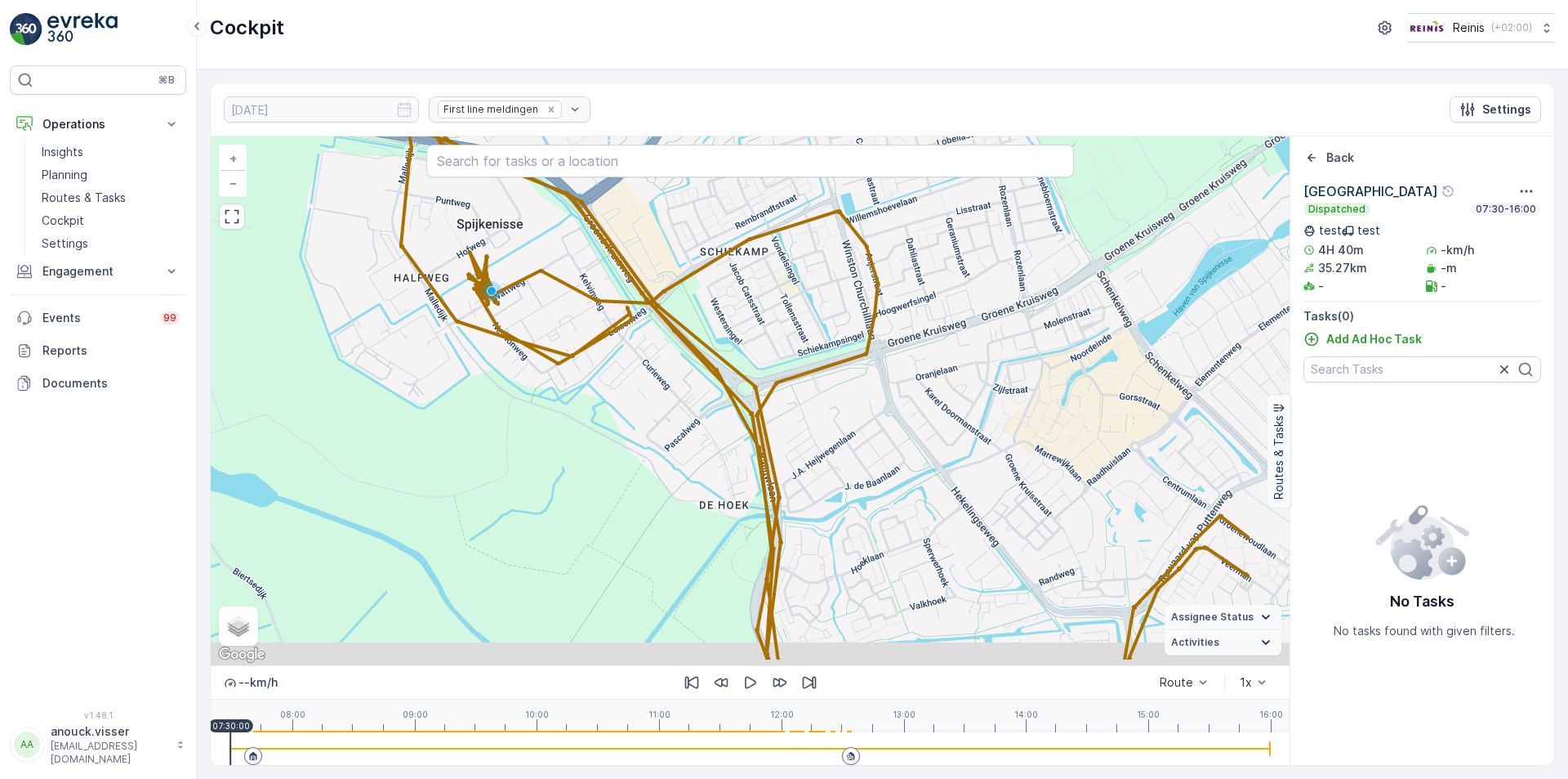
drag, startPoint x: 1029, startPoint y: 438, endPoint x: 869, endPoint y: 370, distance: 173.9
click at [873, 373] on div "+ − Satellite Roadmap Terrain Hybrid Leaflet Keyboard shortcuts Map Data Map da…" at bounding box center [750, 400] width 1079 height 529
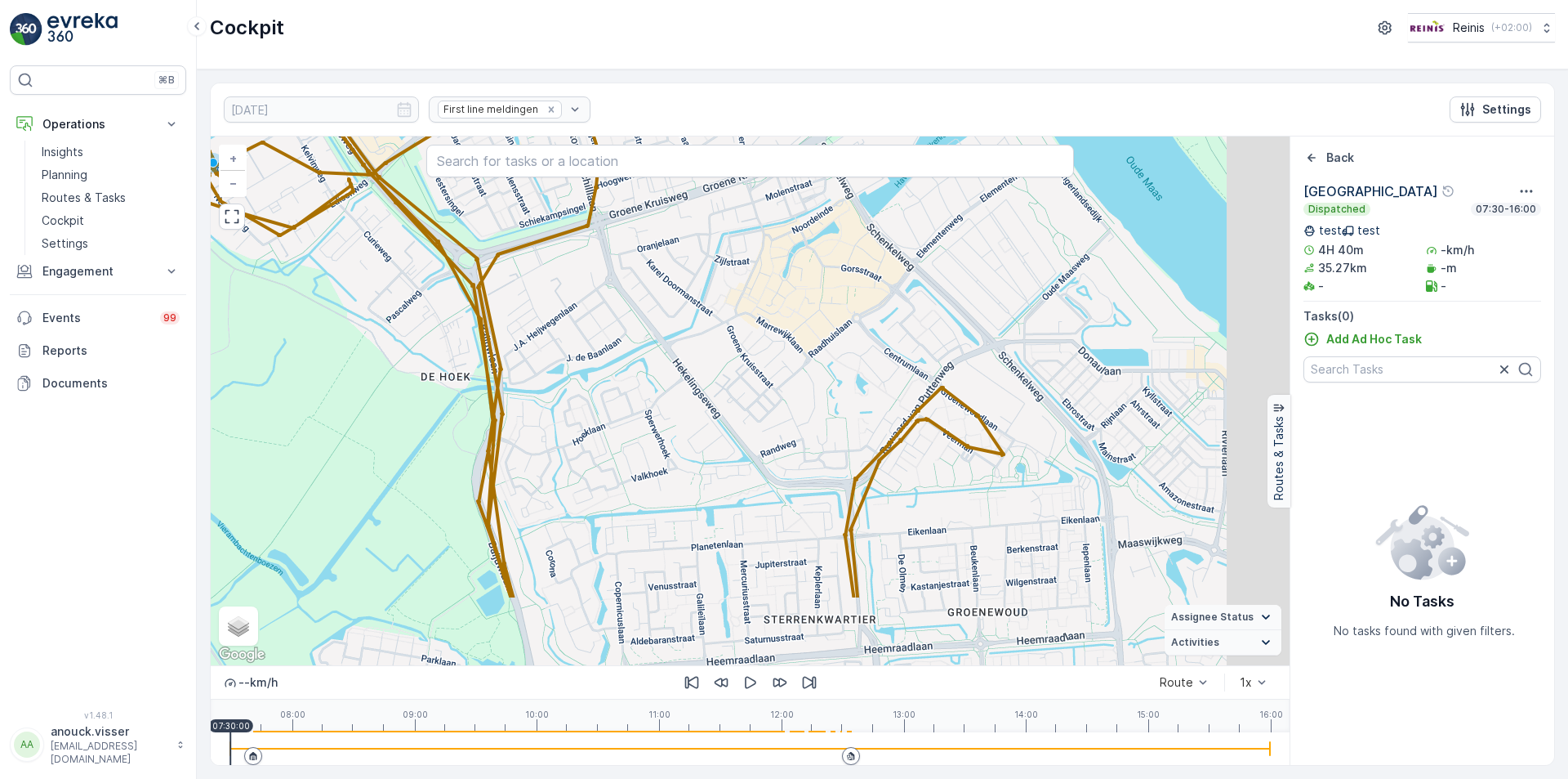
drag, startPoint x: 1030, startPoint y: 485, endPoint x: 674, endPoint y: 349, distance: 381.1
click at [680, 348] on div "+ − Satellite Roadmap Terrain Hybrid Leaflet Keyboard shortcuts Map Data Map da…" at bounding box center [750, 400] width 1079 height 529
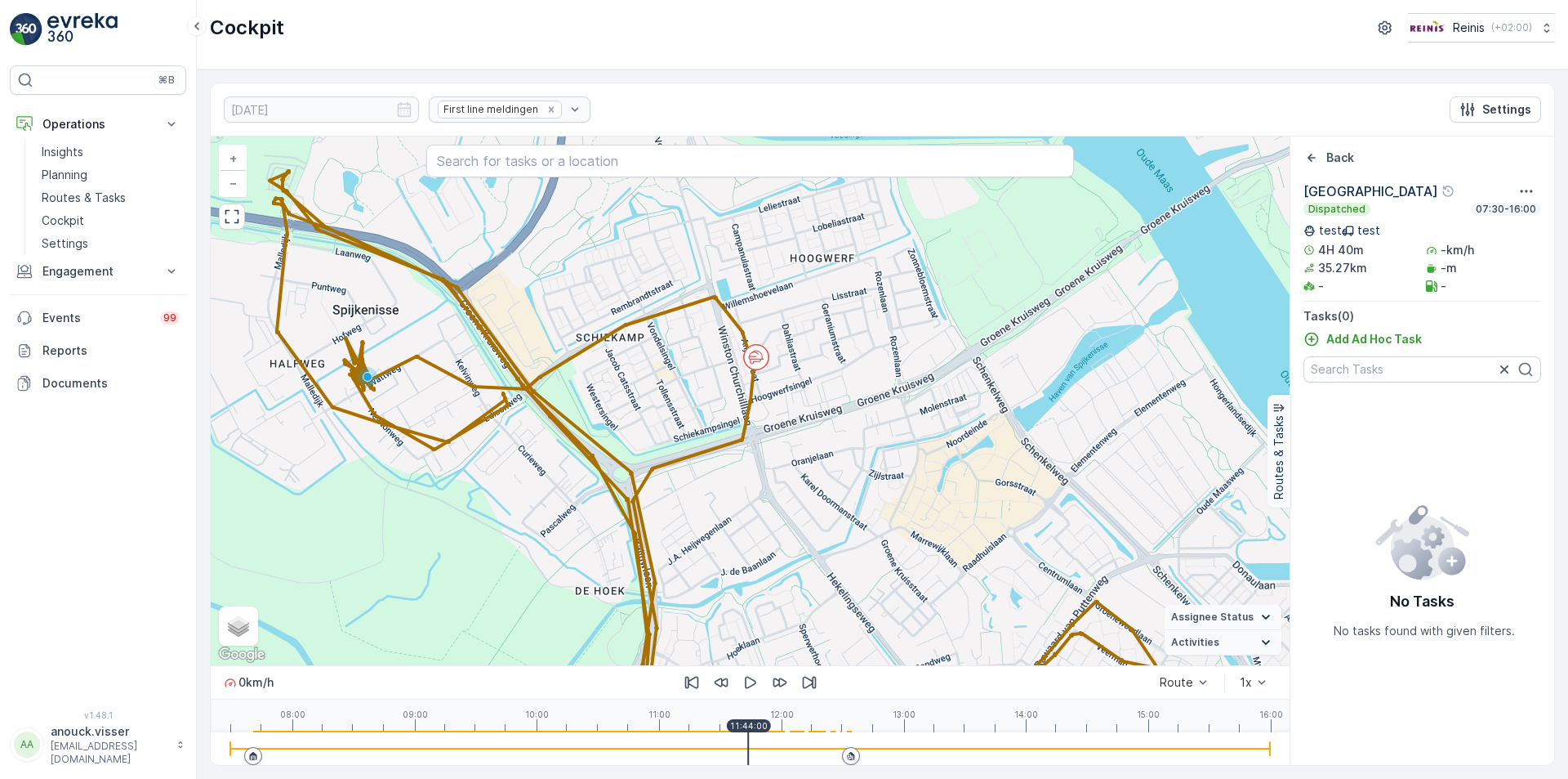
drag, startPoint x: 789, startPoint y: 722, endPoint x: 744, endPoint y: 727, distance: 45.3
click at [747, 731] on div "08:00 09:00 10:00 11:00 12:00 13:00 14:00 15:00 16:00 11:44:00" at bounding box center [749, 716] width 1040 height 33
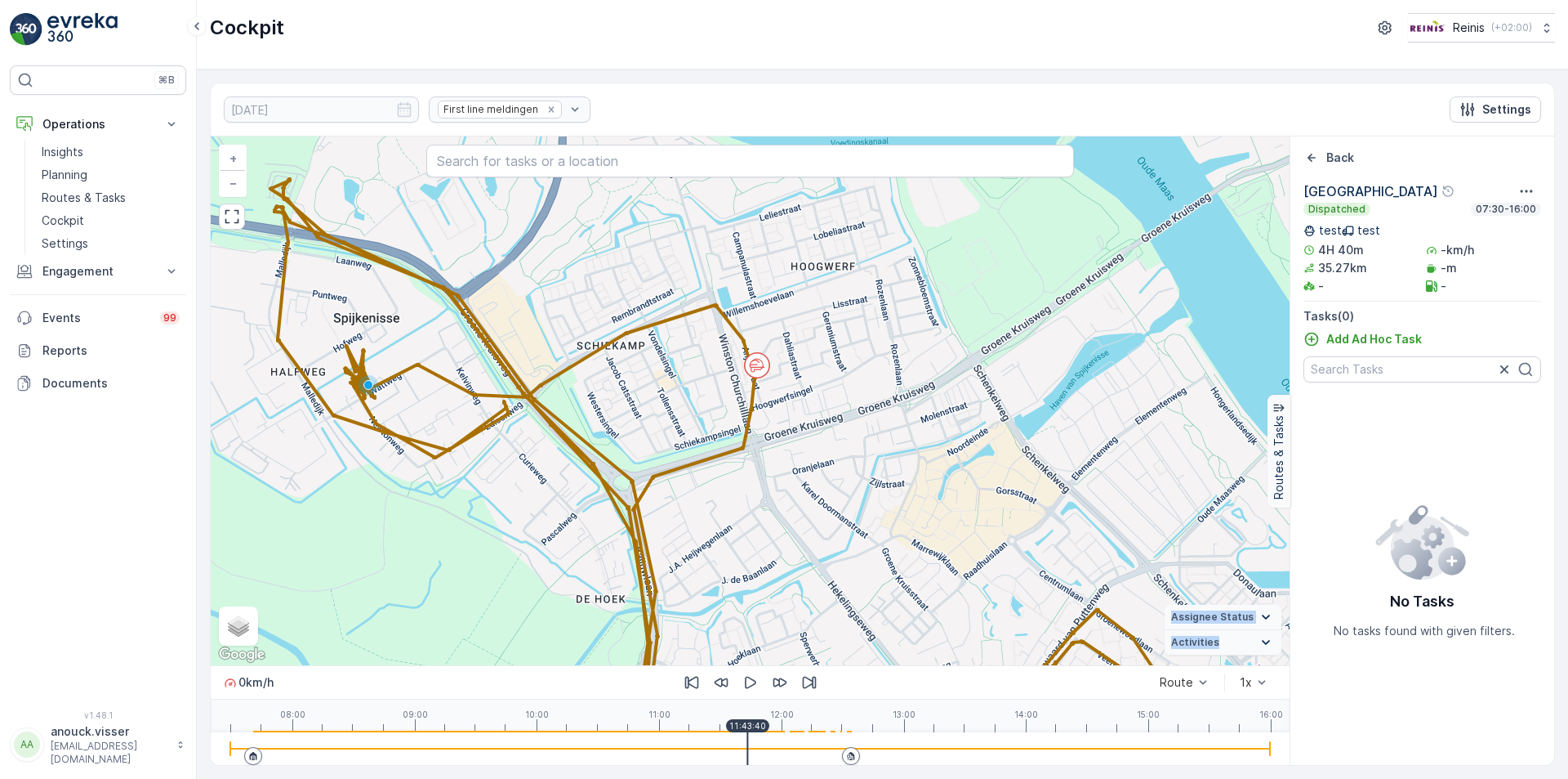
drag, startPoint x: 756, startPoint y: 621, endPoint x: 767, endPoint y: 405, distance: 216.3
click at [774, 392] on div "+ − Satellite Roadmap Terrain Hybrid Leaflet Keyboard shortcuts Map Data Map da…" at bounding box center [750, 400] width 1079 height 529
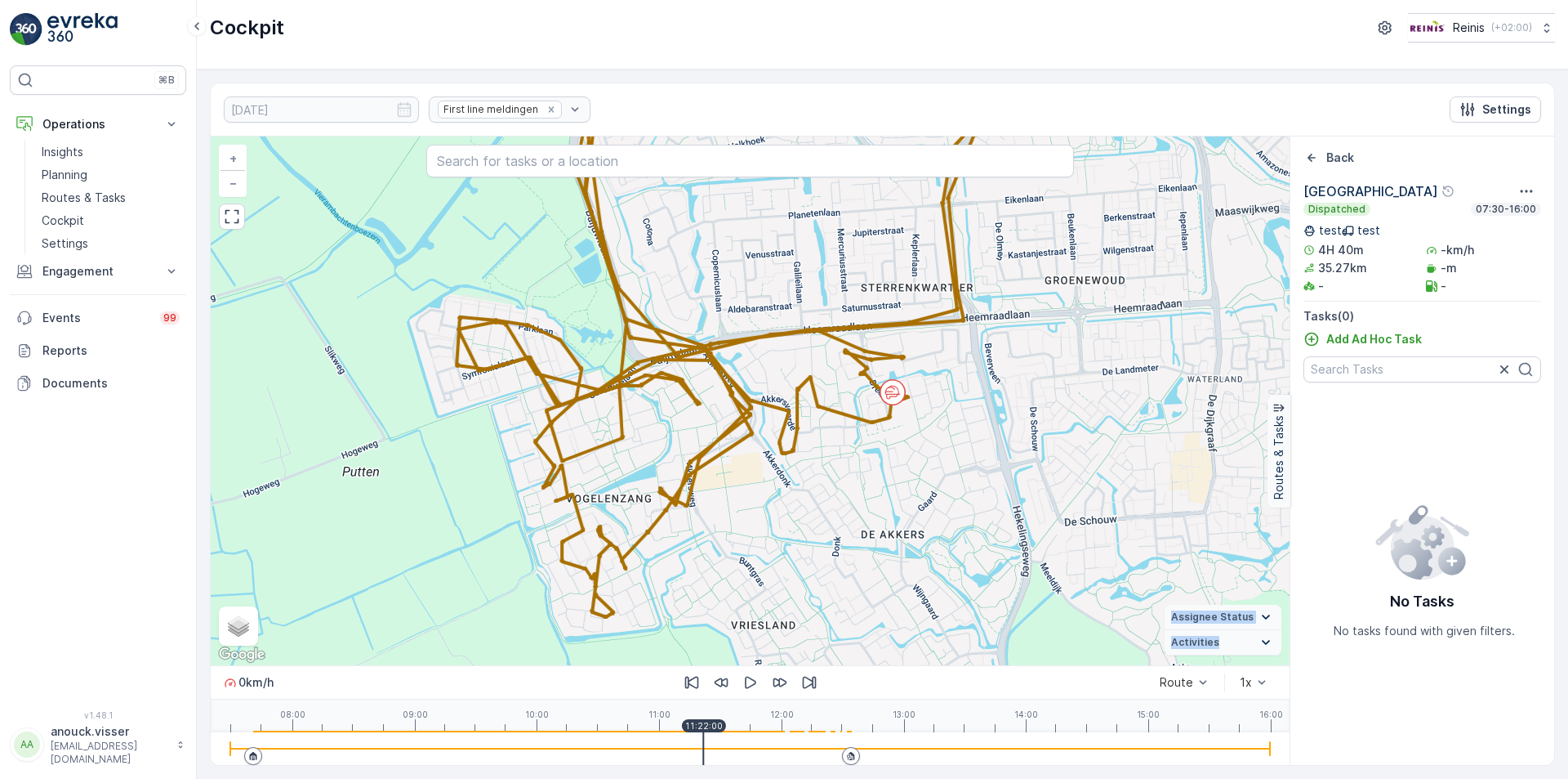
drag, startPoint x: 750, startPoint y: 743, endPoint x: 693, endPoint y: 758, distance: 58.9
click at [700, 758] on div at bounding box center [749, 749] width 1040 height 33
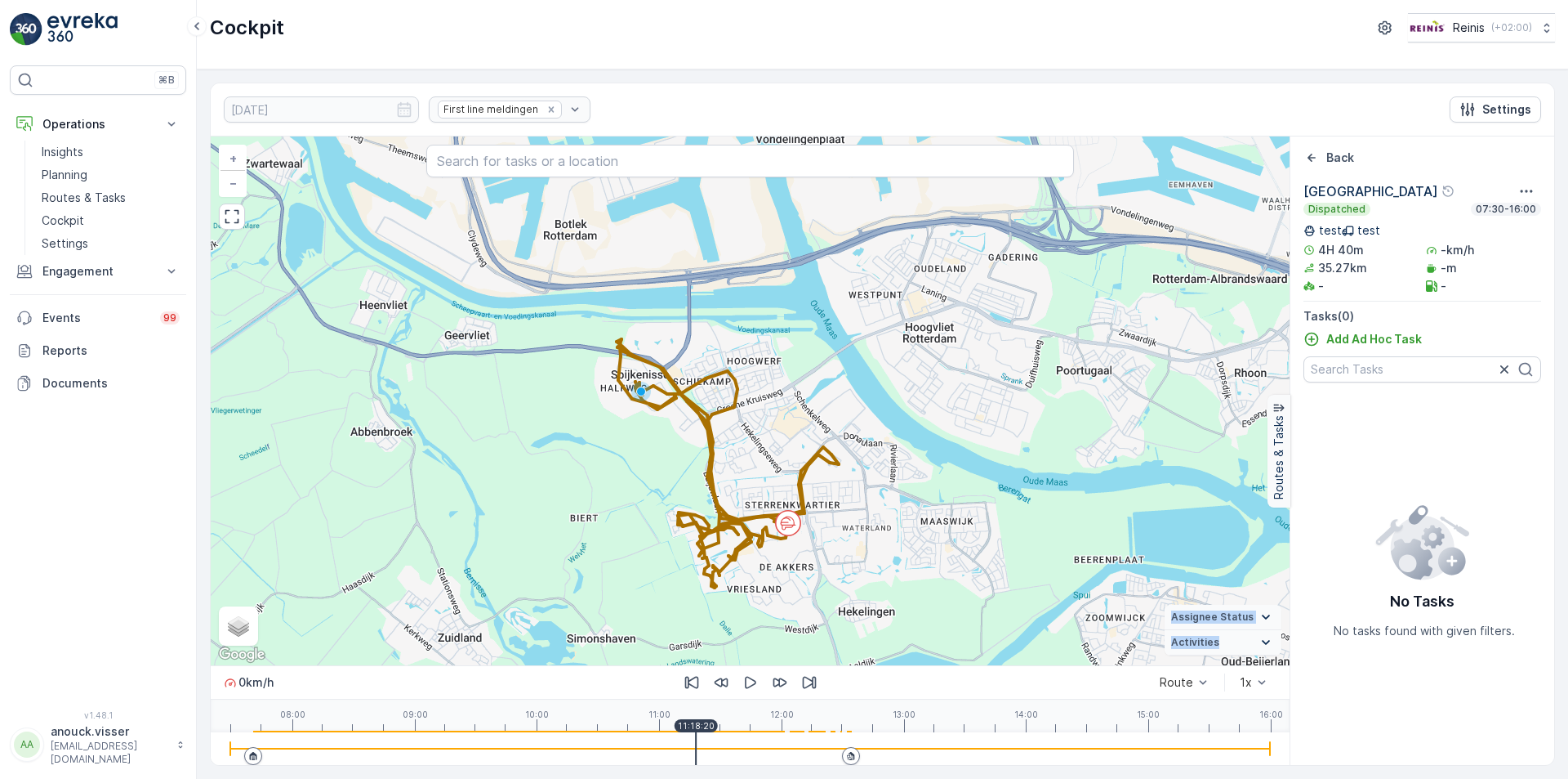
drag, startPoint x: 751, startPoint y: 579, endPoint x: 474, endPoint y: 717, distance: 309.5
click at [928, 767] on div "[DATE] First line meldingen Settings + − Satellite Roadmap Terrain Hybrid Leafl…" at bounding box center [882, 424] width 1371 height 709
